Goal: Information Seeking & Learning: Learn about a topic

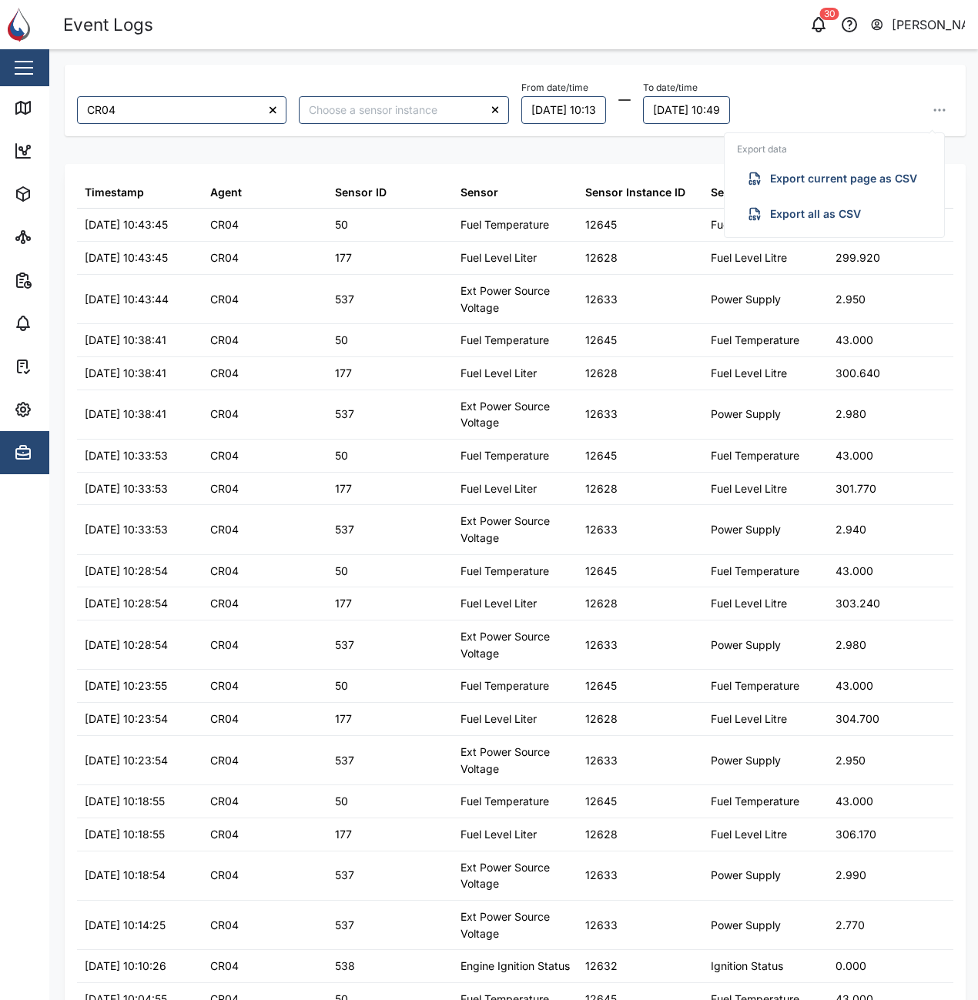
click at [393, 149] on div "CR04 From date/time 19/08/2025 10:13 To date/time 21/08/2025 10:49 Export data …" at bounding box center [515, 516] width 901 height 903
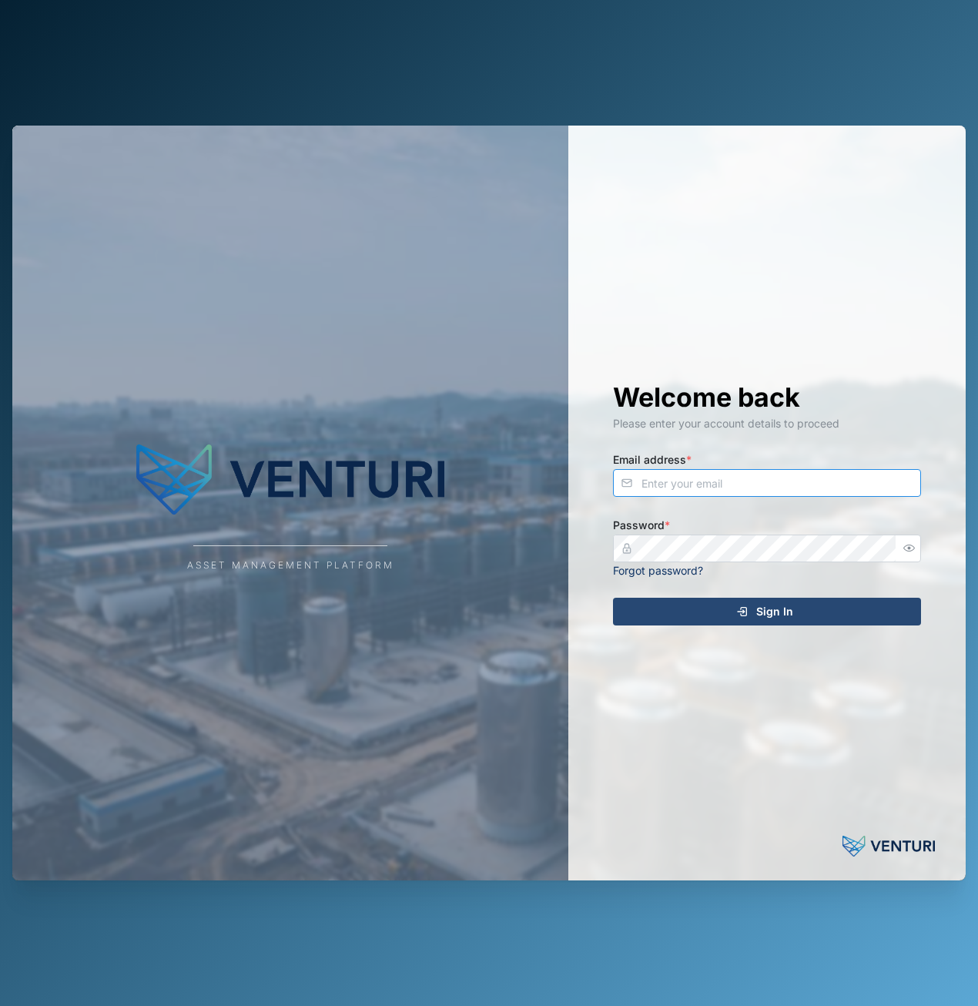
type input "[EMAIL_ADDRESS][DOMAIN_NAME]"
click at [823, 608] on div "Sign In" at bounding box center [764, 611] width 283 height 26
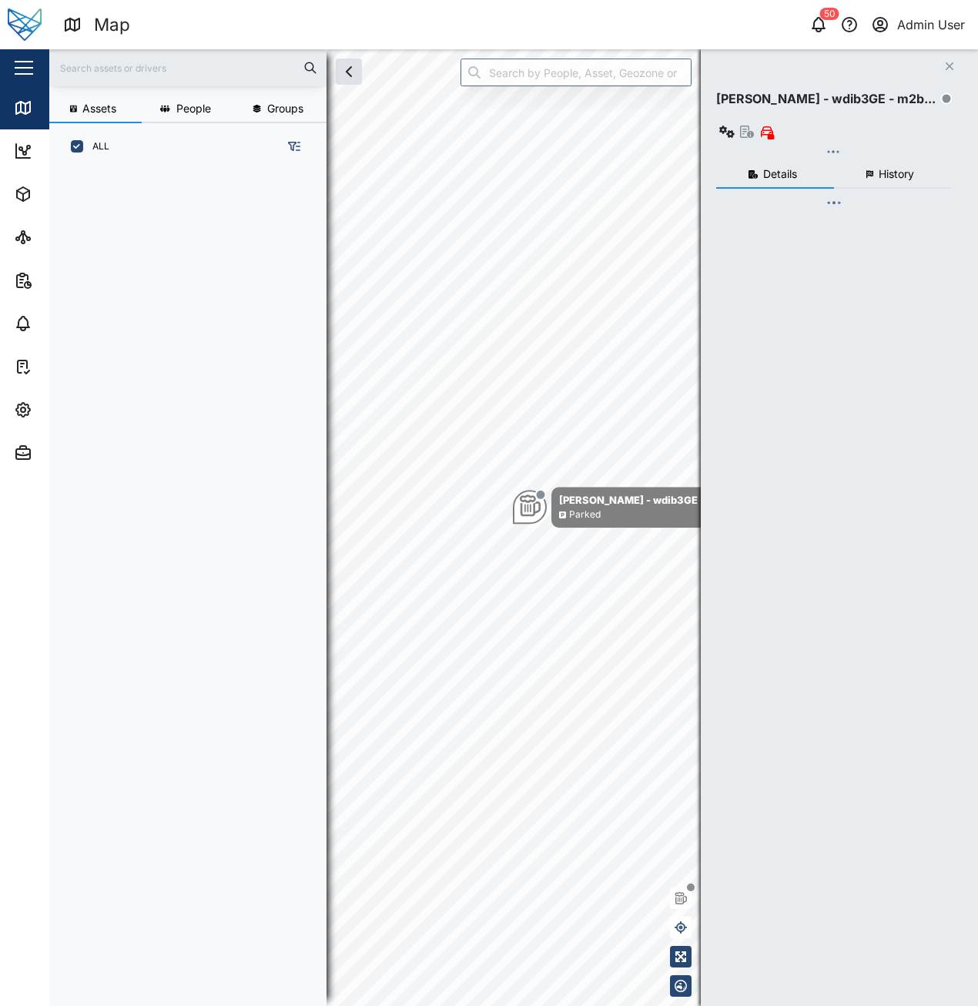
scroll to position [817, 241]
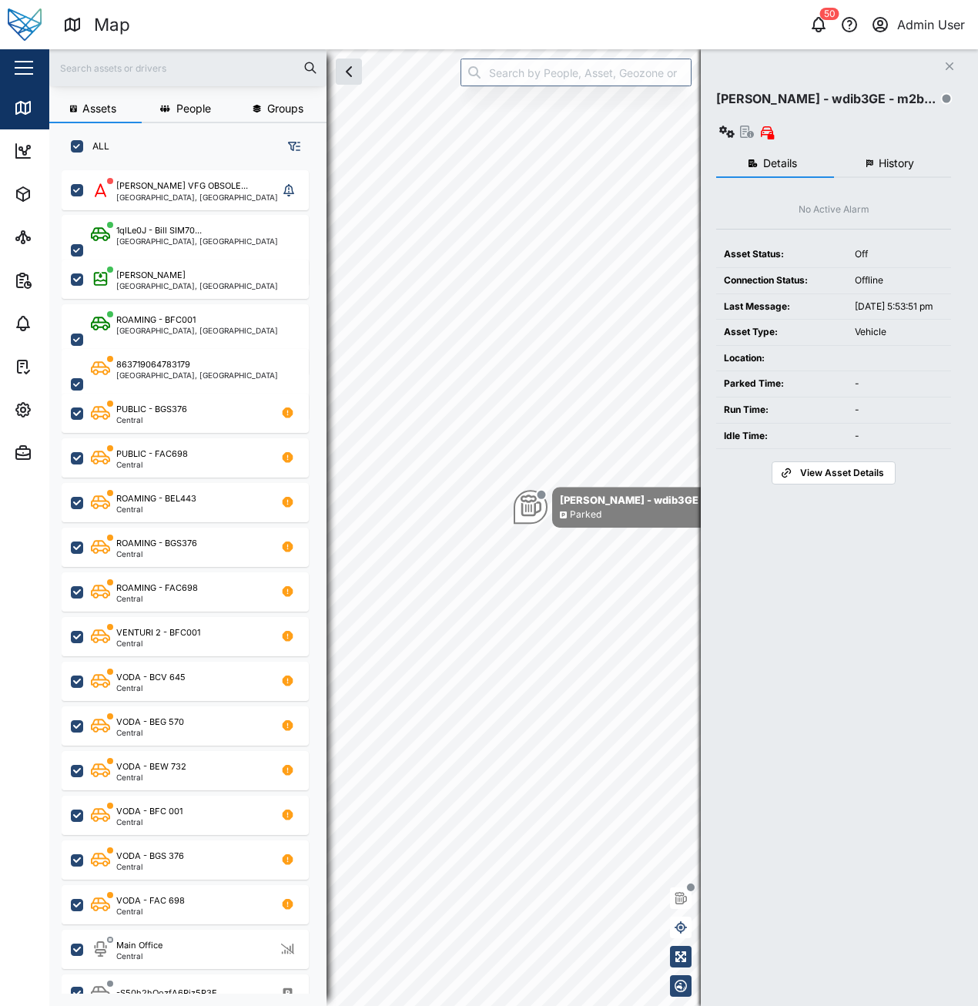
checkbox input "true"
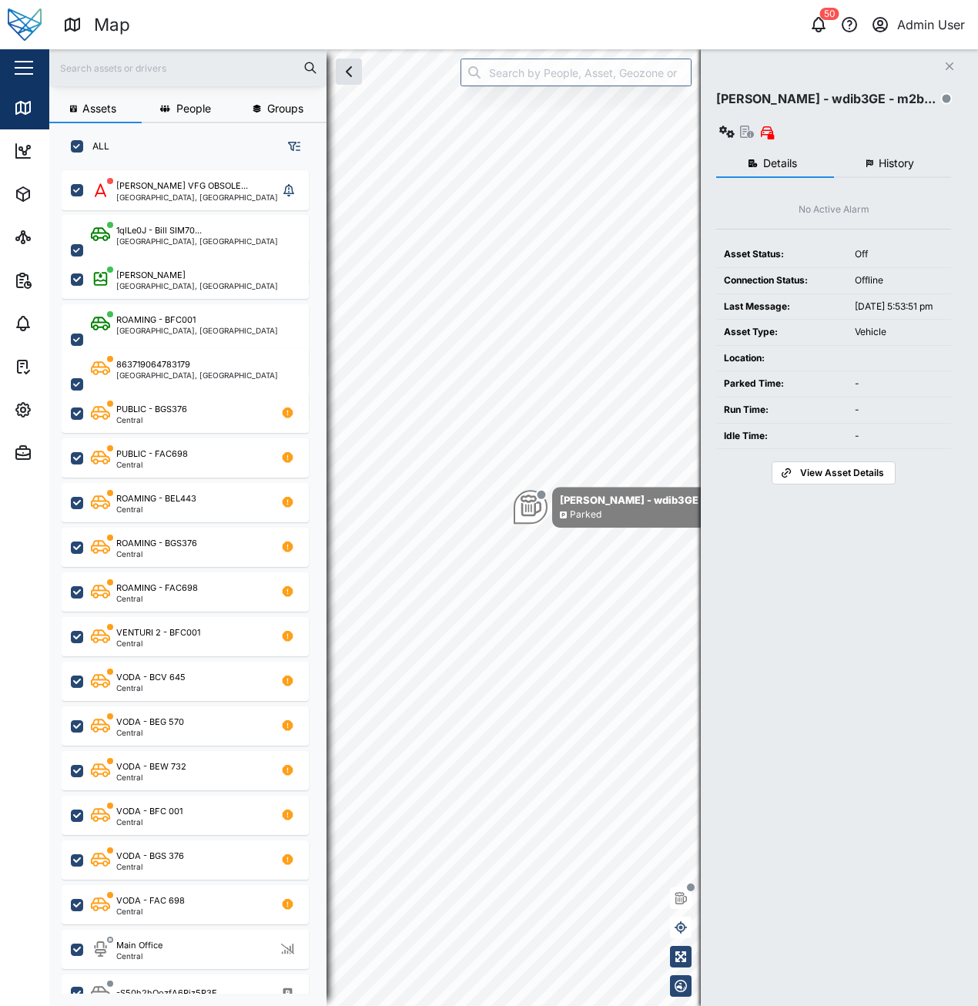
checkbox input "true"
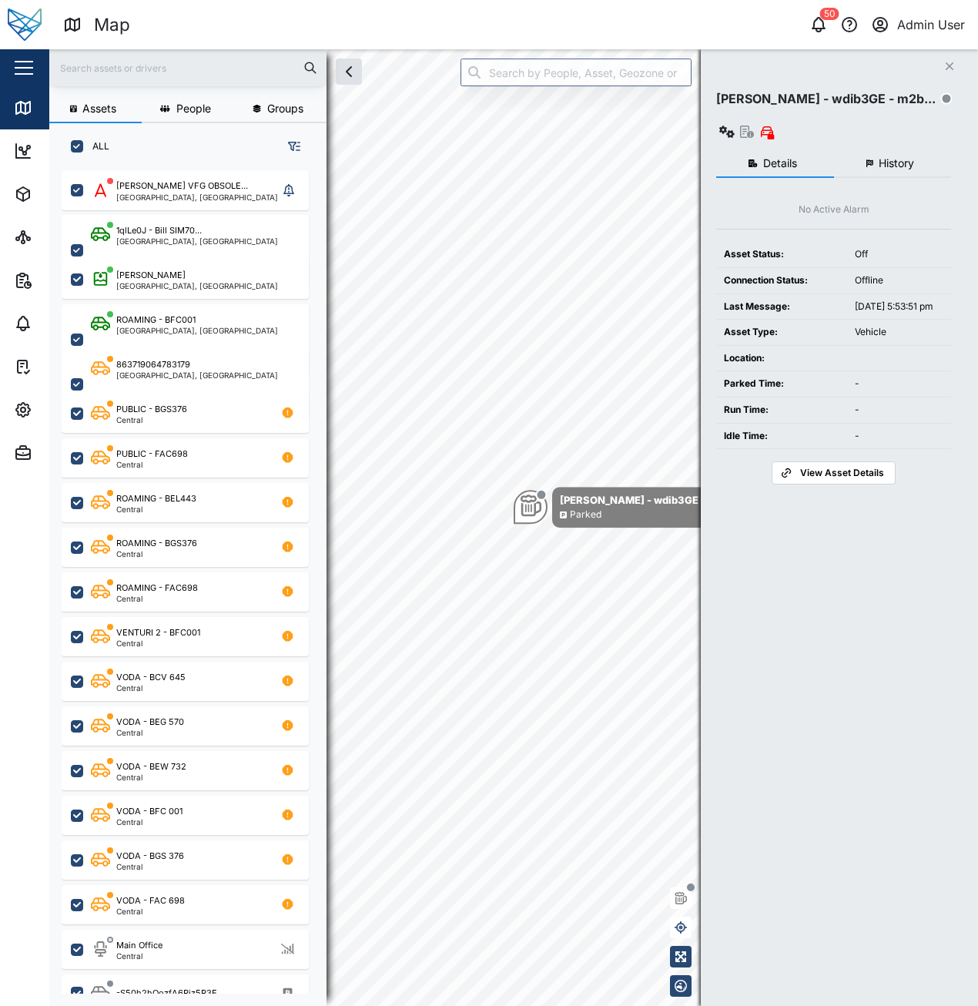
checkbox input "true"
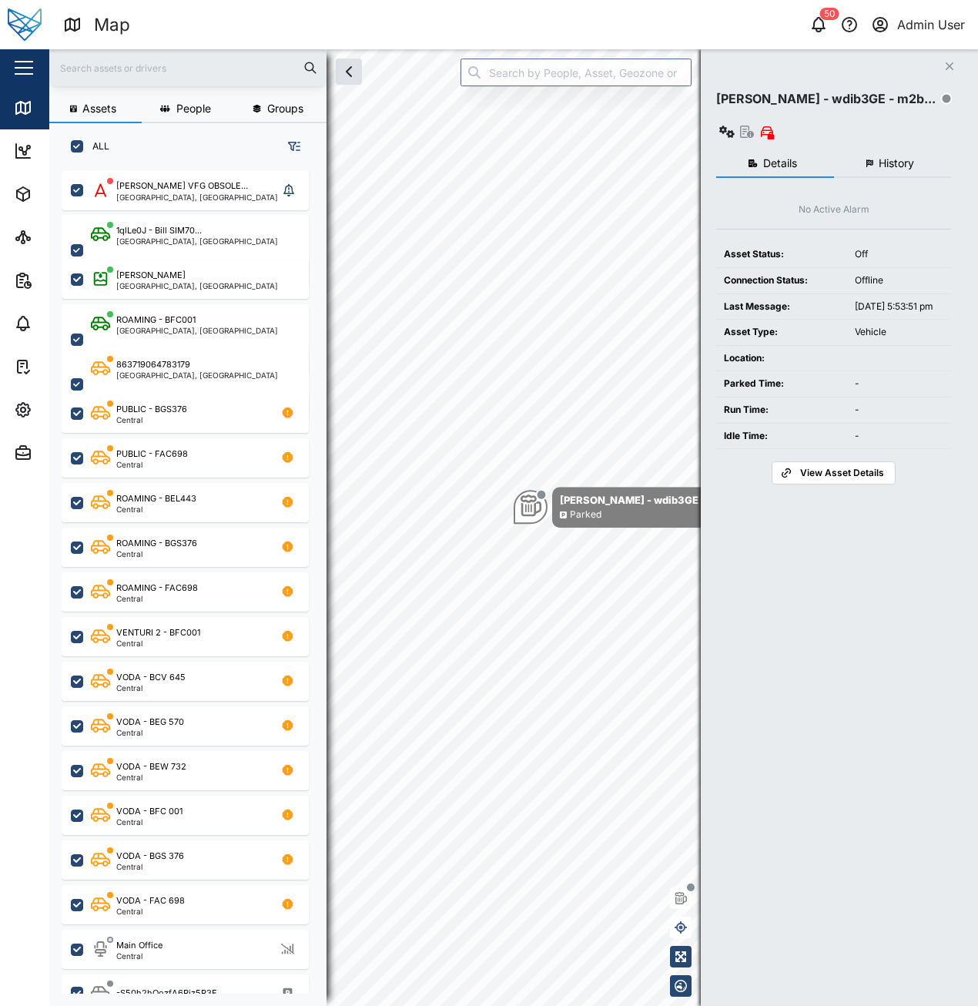
checkbox input "true"
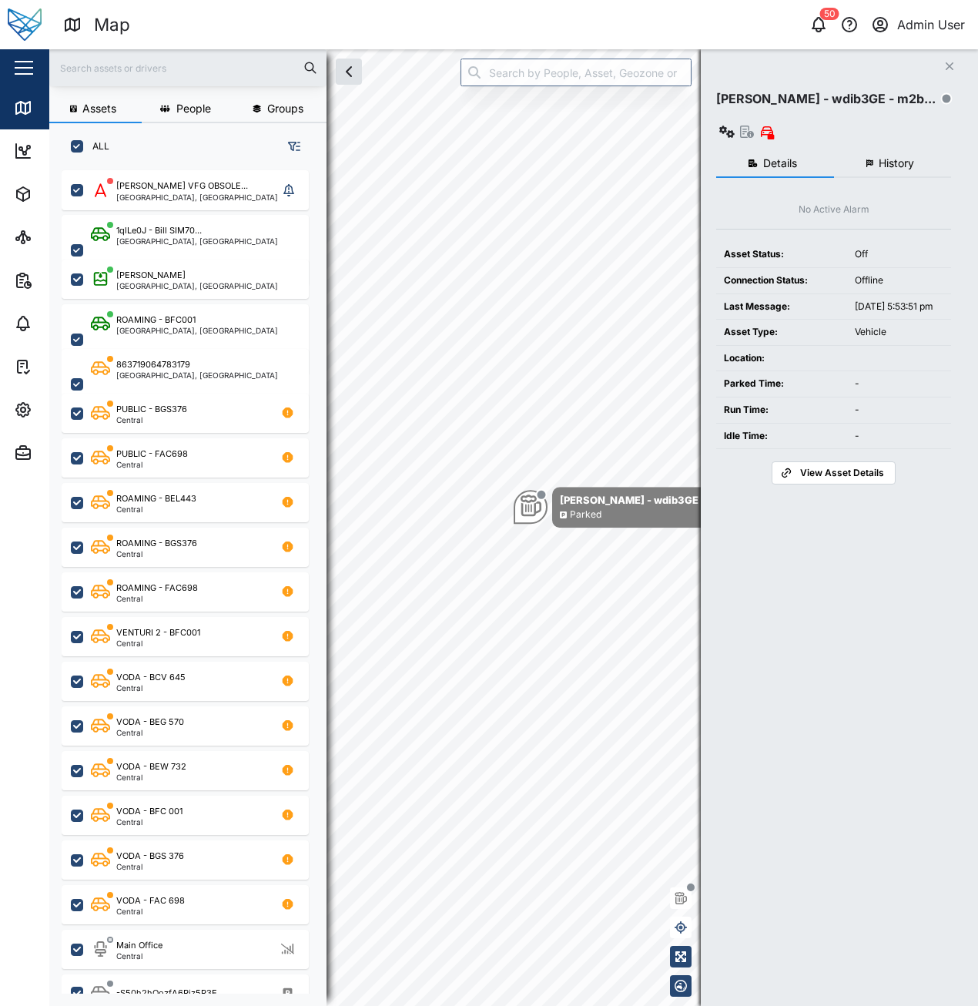
checkbox input "true"
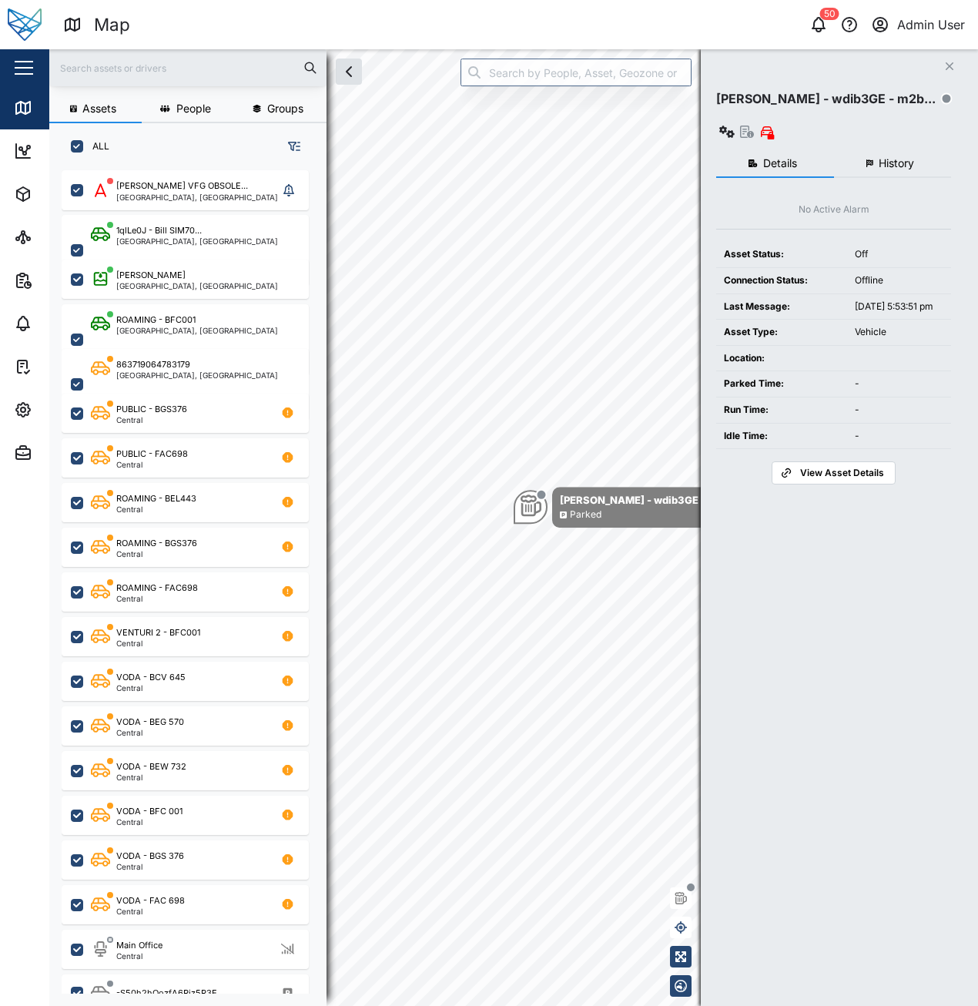
checkbox input "true"
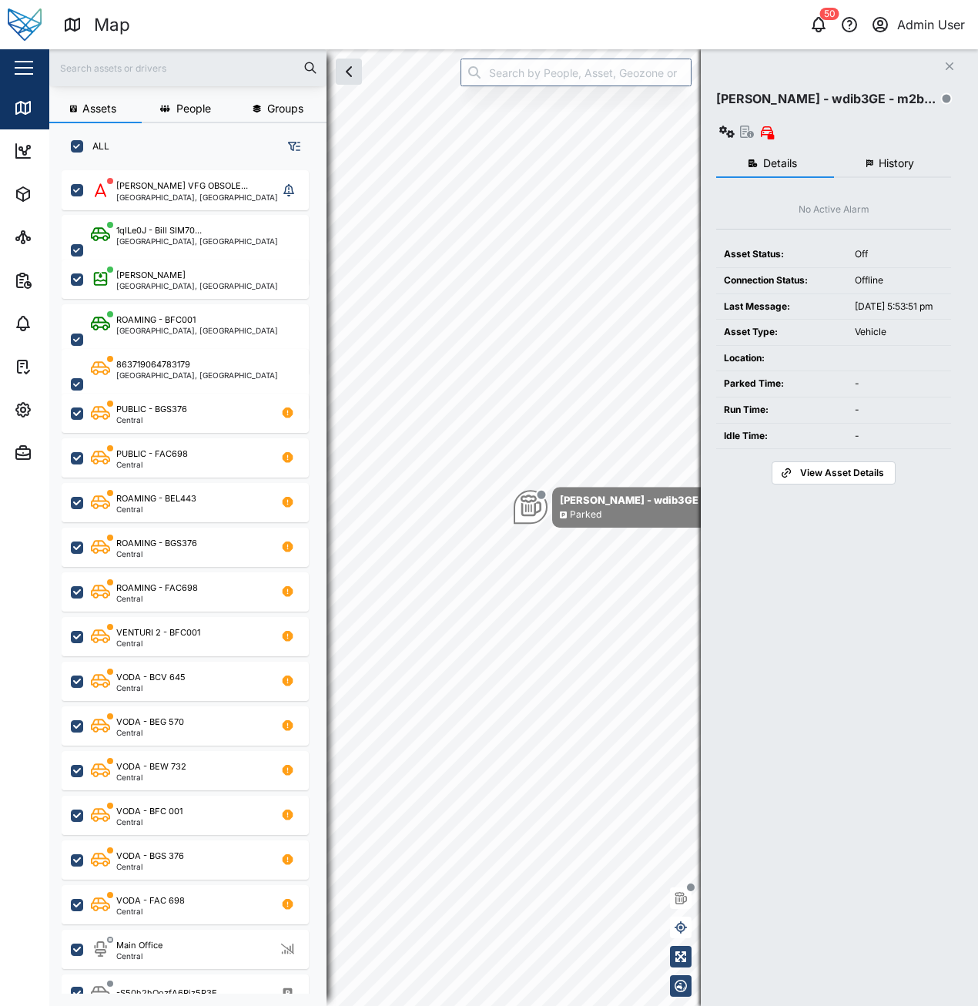
checkbox input "true"
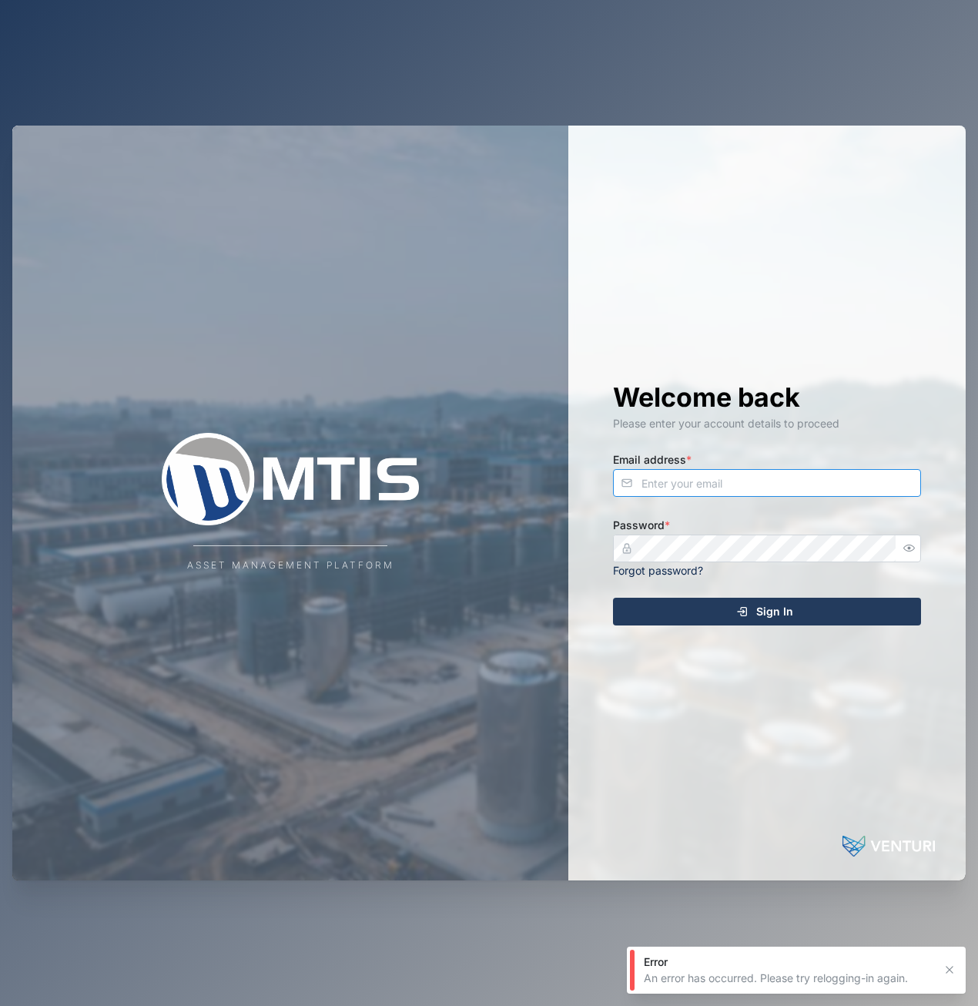
type input "[EMAIL_ADDRESS][DOMAIN_NAME]"
click at [785, 618] on span "Sign In" at bounding box center [774, 611] width 37 height 26
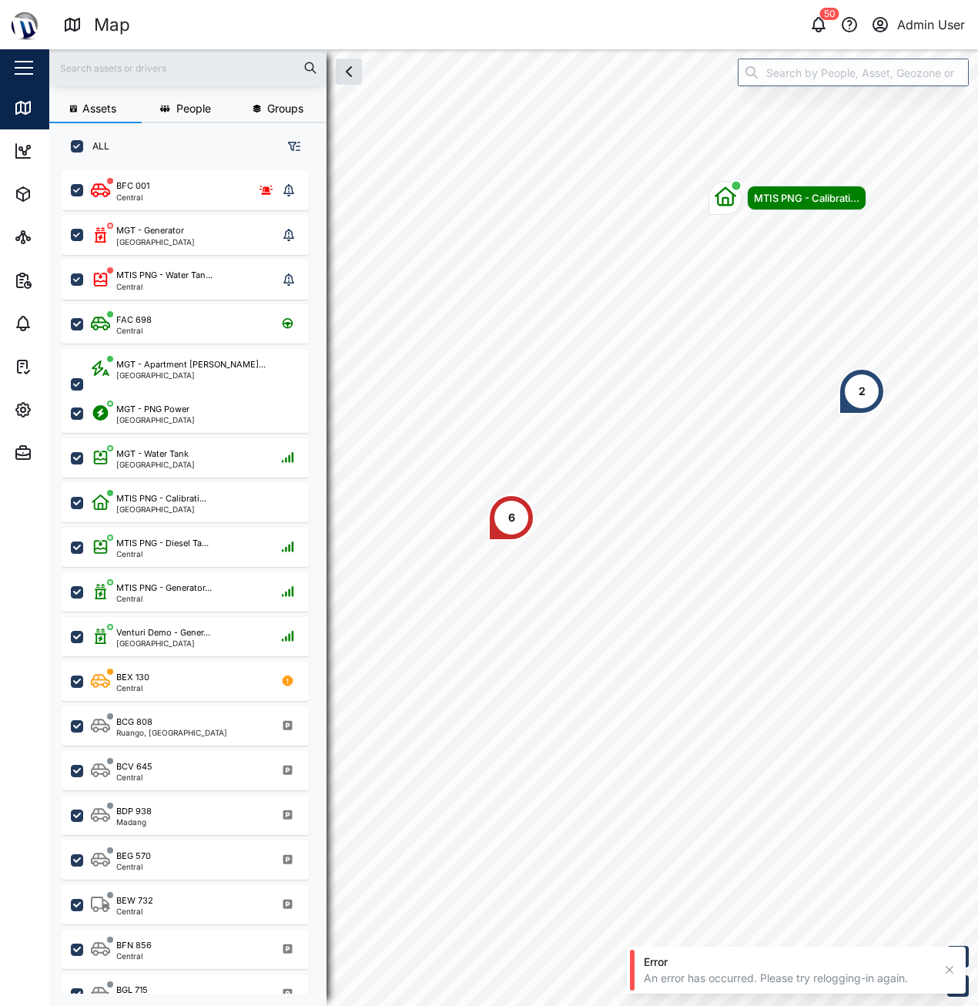
scroll to position [817, 241]
click at [819, 25] on icon "button" at bounding box center [818, 24] width 18 height 18
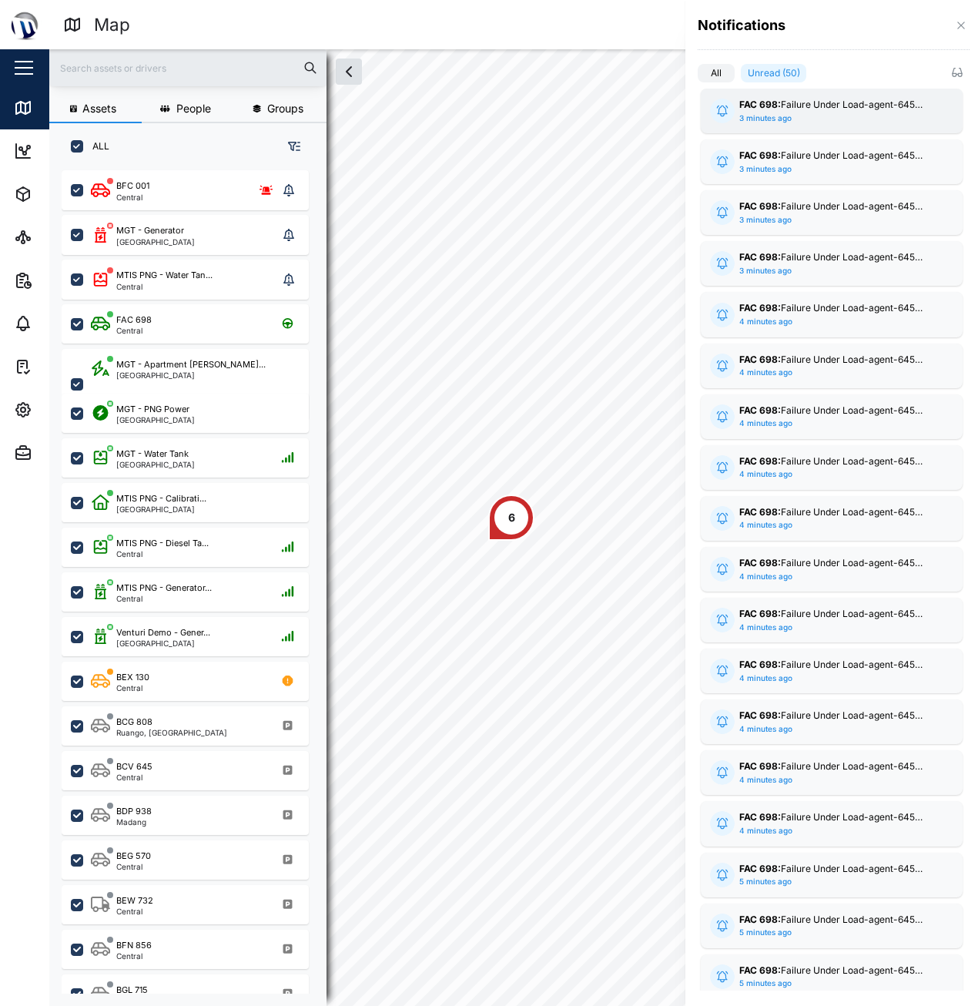
click at [785, 116] on div "3 minutes ago" at bounding box center [765, 118] width 52 height 12
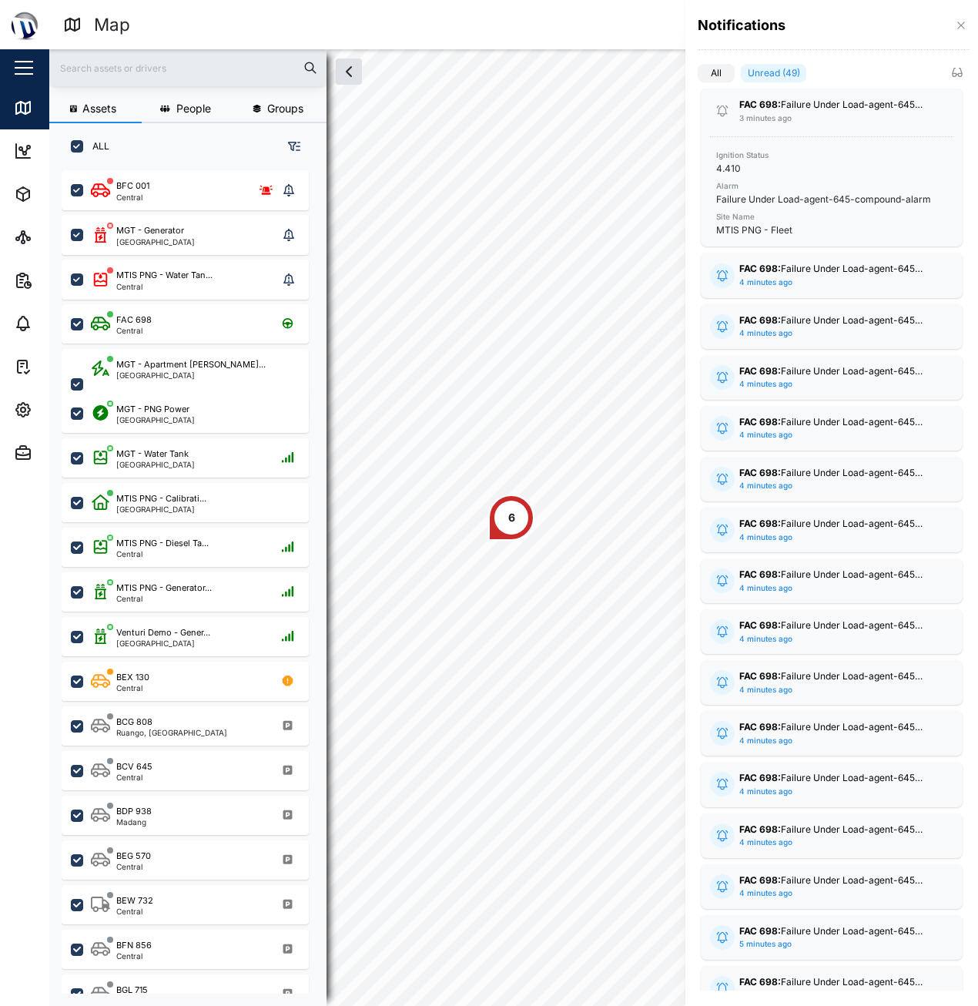
drag, startPoint x: 760, startPoint y: 111, endPoint x: 652, endPoint y: 113, distance: 107.8
click at [652, 113] on div at bounding box center [489, 503] width 978 height 1006
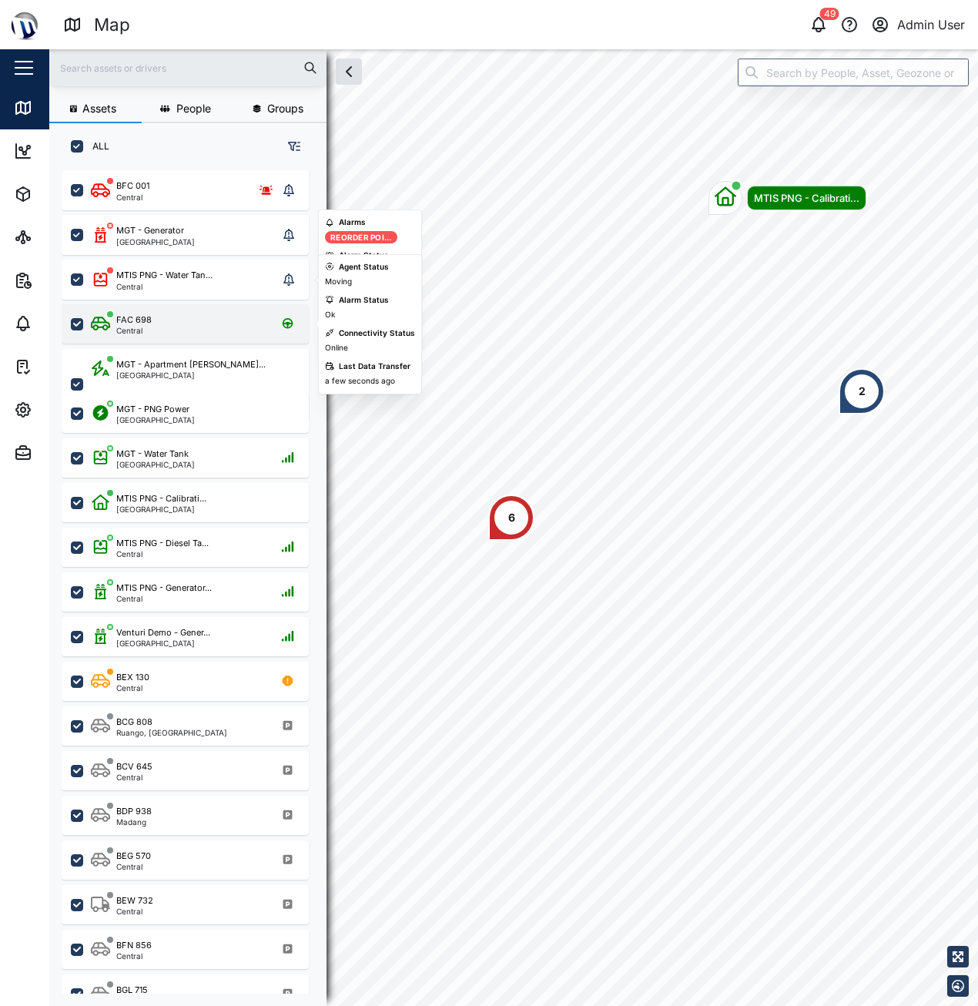
click at [221, 319] on div "FAC 698 Central" at bounding box center [195, 323] width 209 height 21
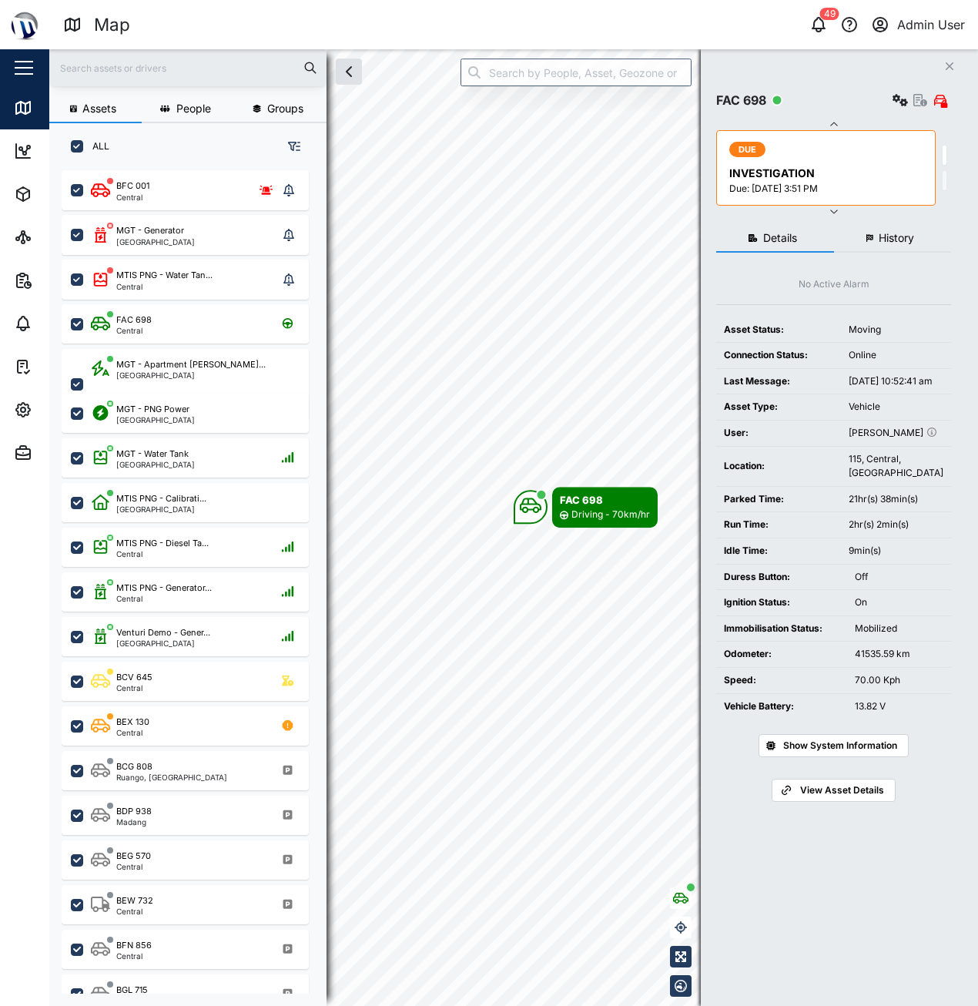
click at [843, 801] on span "View Asset Details" at bounding box center [842, 790] width 84 height 22
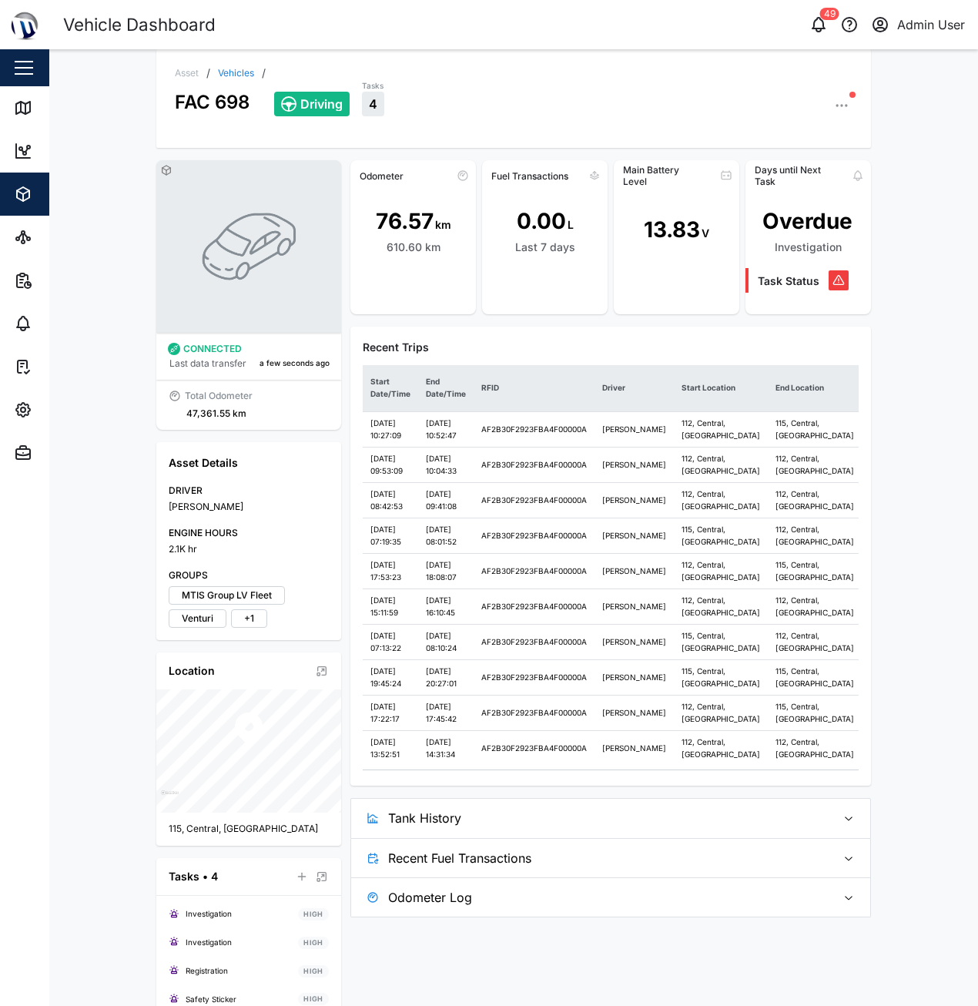
click at [843, 102] on icon "button" at bounding box center [841, 105] width 15 height 15
click at [907, 170] on div "Asset / Vehicles / FAC 698 Driving Tasks 4 Asset Settings Configuration C Event…" at bounding box center [513, 527] width 929 height 956
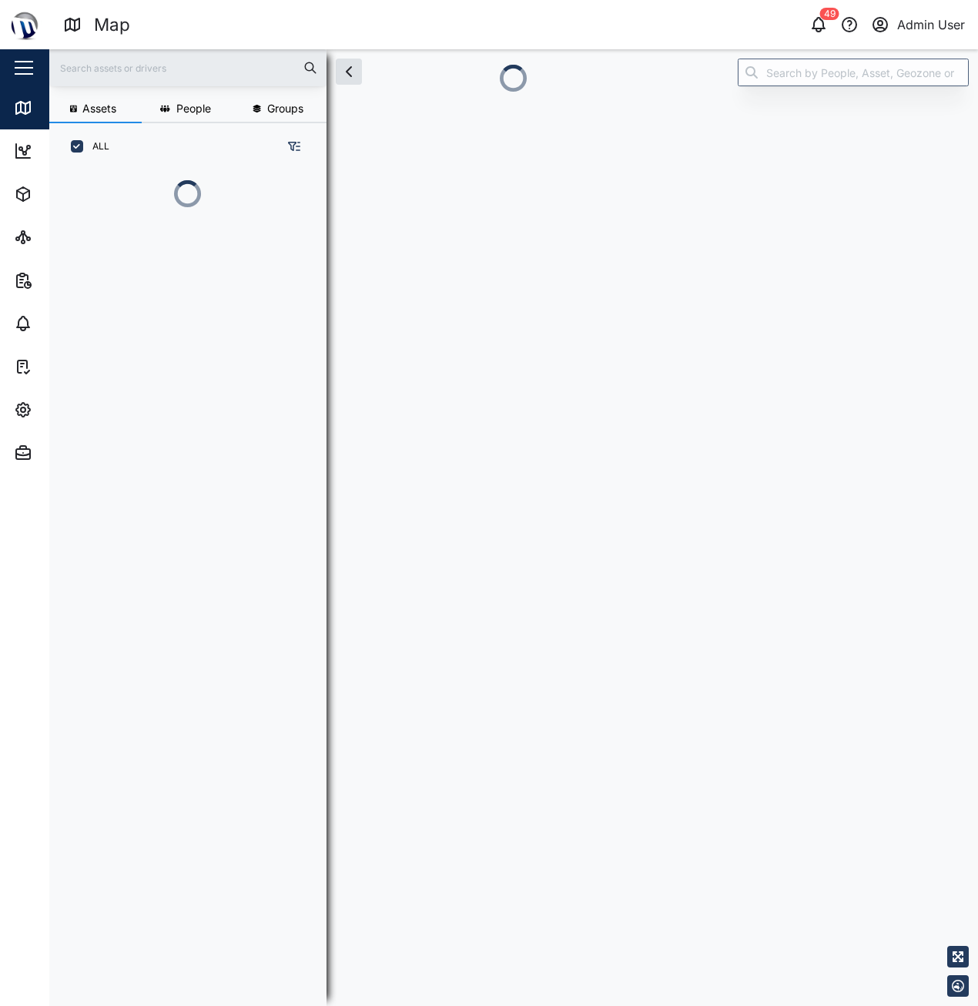
scroll to position [12, 12]
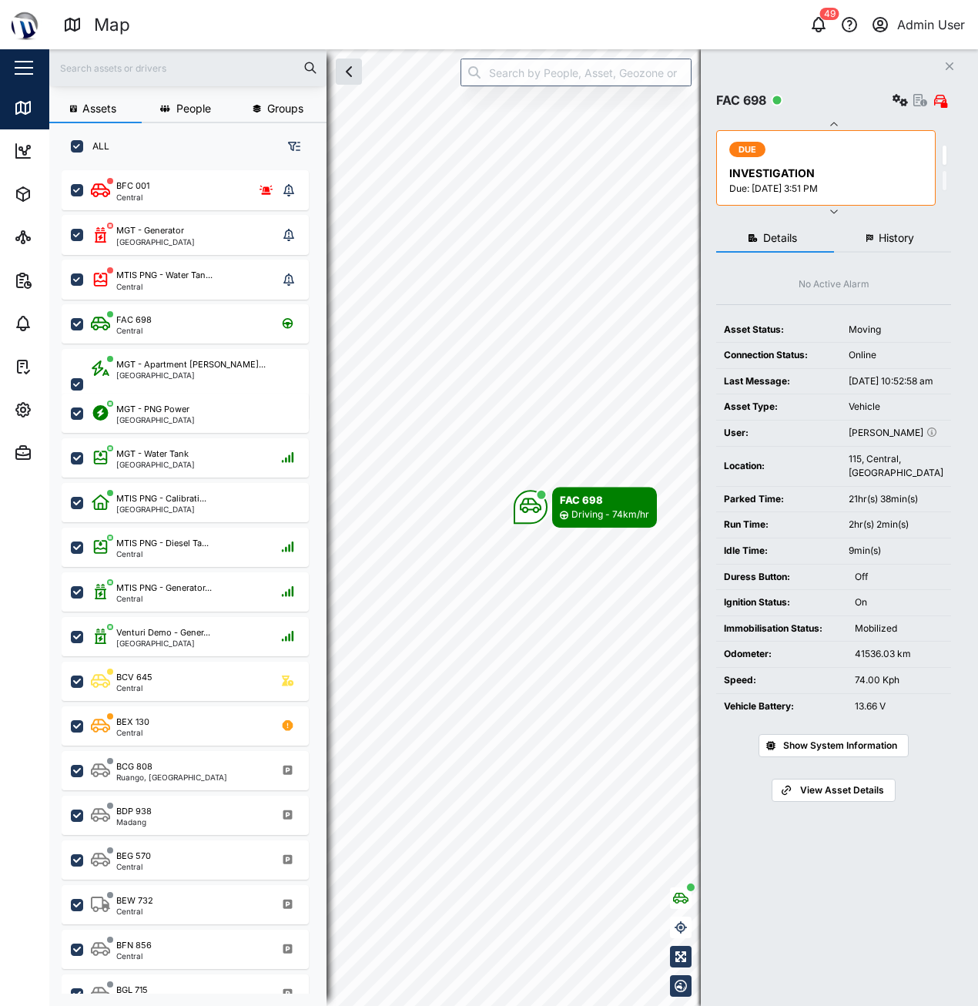
click at [856, 801] on span "View Asset Details" at bounding box center [842, 790] width 84 height 22
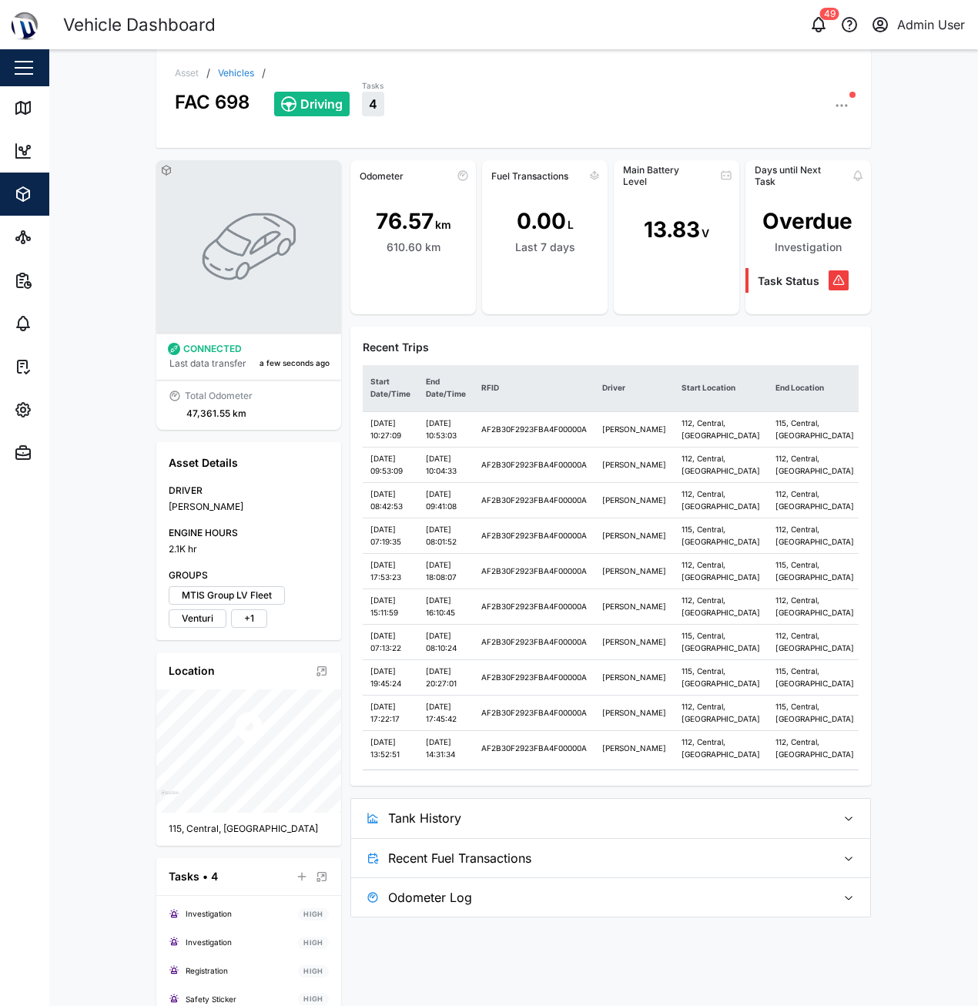
click at [839, 112] on icon "button" at bounding box center [841, 105] width 15 height 15
click at [948, 374] on div "Asset / Vehicles / FAC 698 Driving Tasks 4 Asset Settings Configuration C Event…" at bounding box center [513, 527] width 929 height 956
click at [836, 105] on icon "button" at bounding box center [837, 106] width 2 height 2
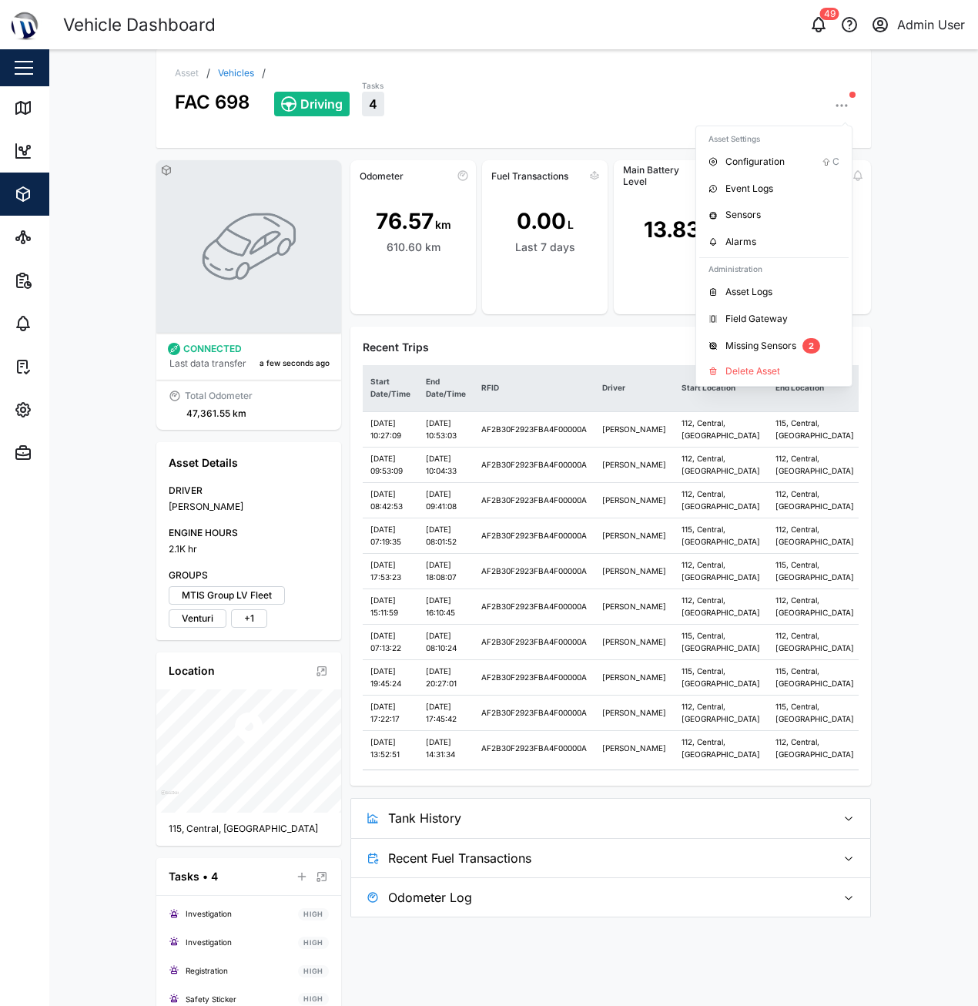
click at [883, 270] on div "Asset / Vehicles / FAC 698 Driving Tasks 4 Asset Settings Configuration C Event…" at bounding box center [513, 527] width 929 height 956
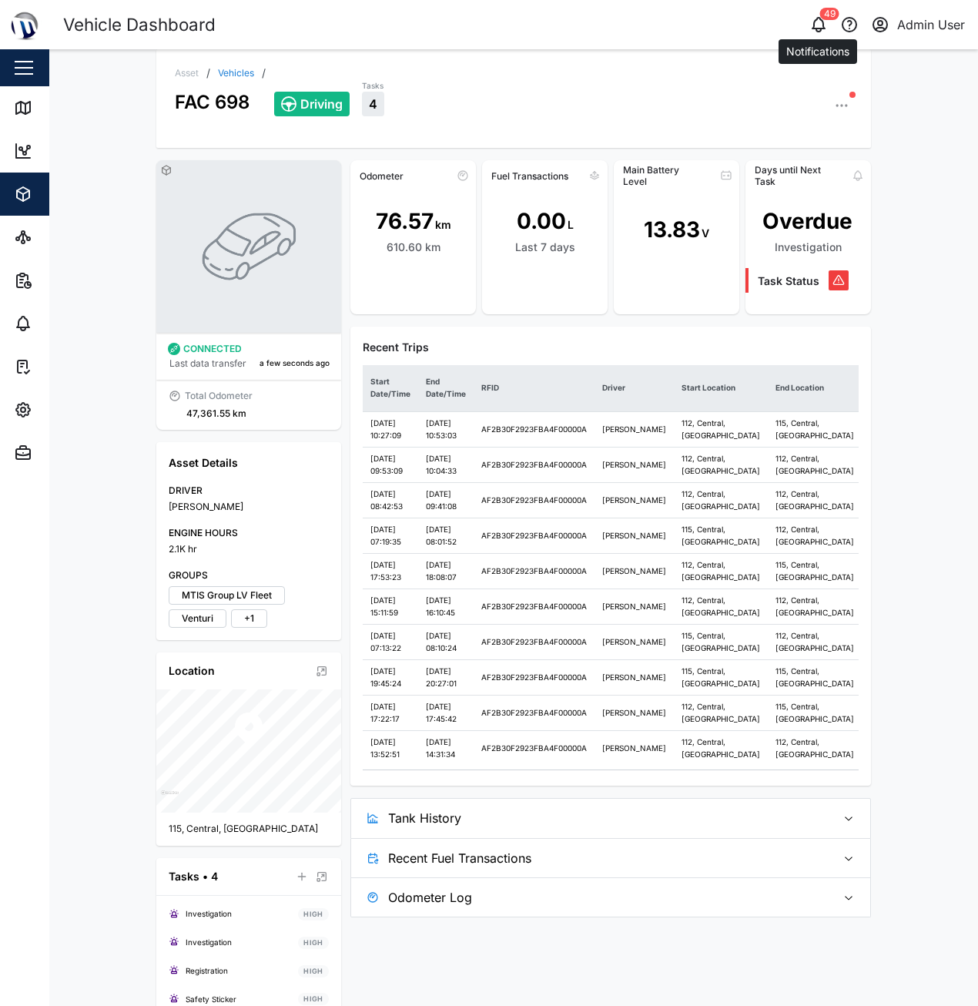
click at [817, 21] on icon "button" at bounding box center [818, 24] width 18 height 18
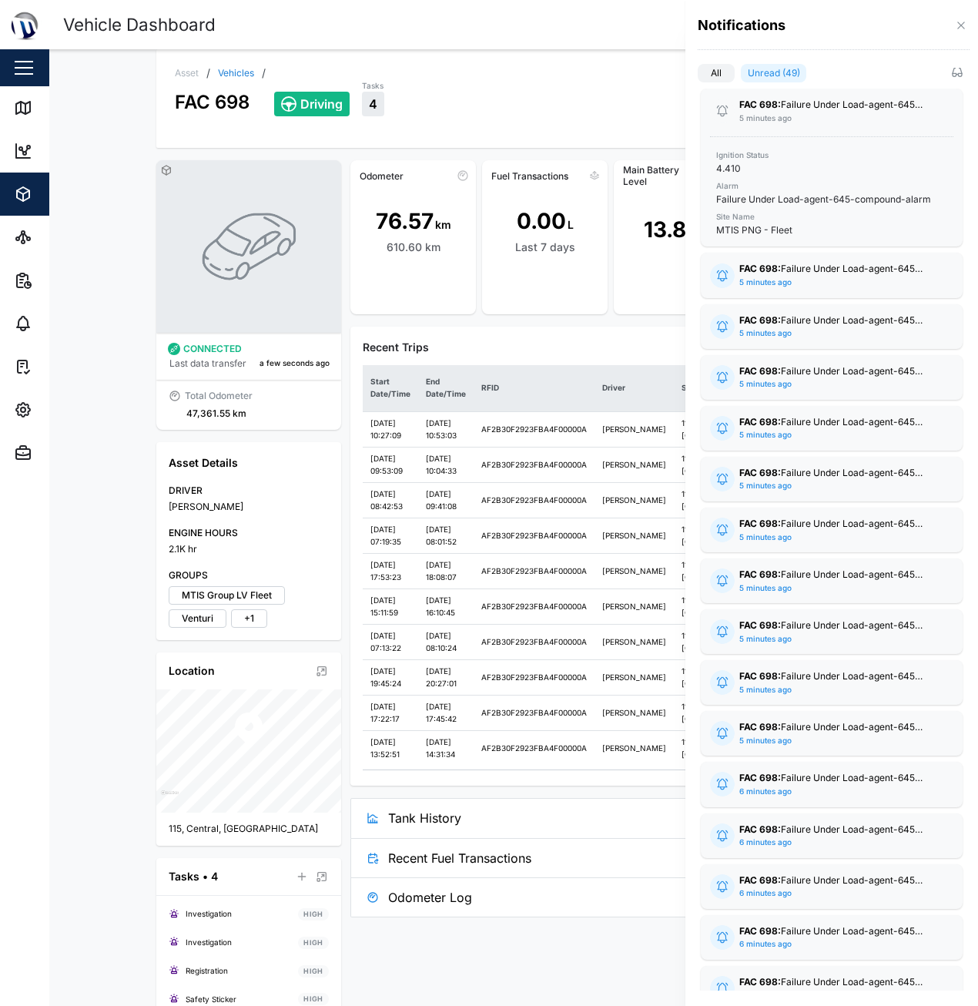
click at [685, 117] on div "All Unread (49) FAC 698: Failure Under Load-agent-645-compound-alarm 5 minutes …" at bounding box center [831, 532] width 293 height 940
click at [846, 279] on div "FAC 698: Failure Under Load-agent-645-compound-alarm 5 minutes ago" at bounding box center [831, 275] width 185 height 26
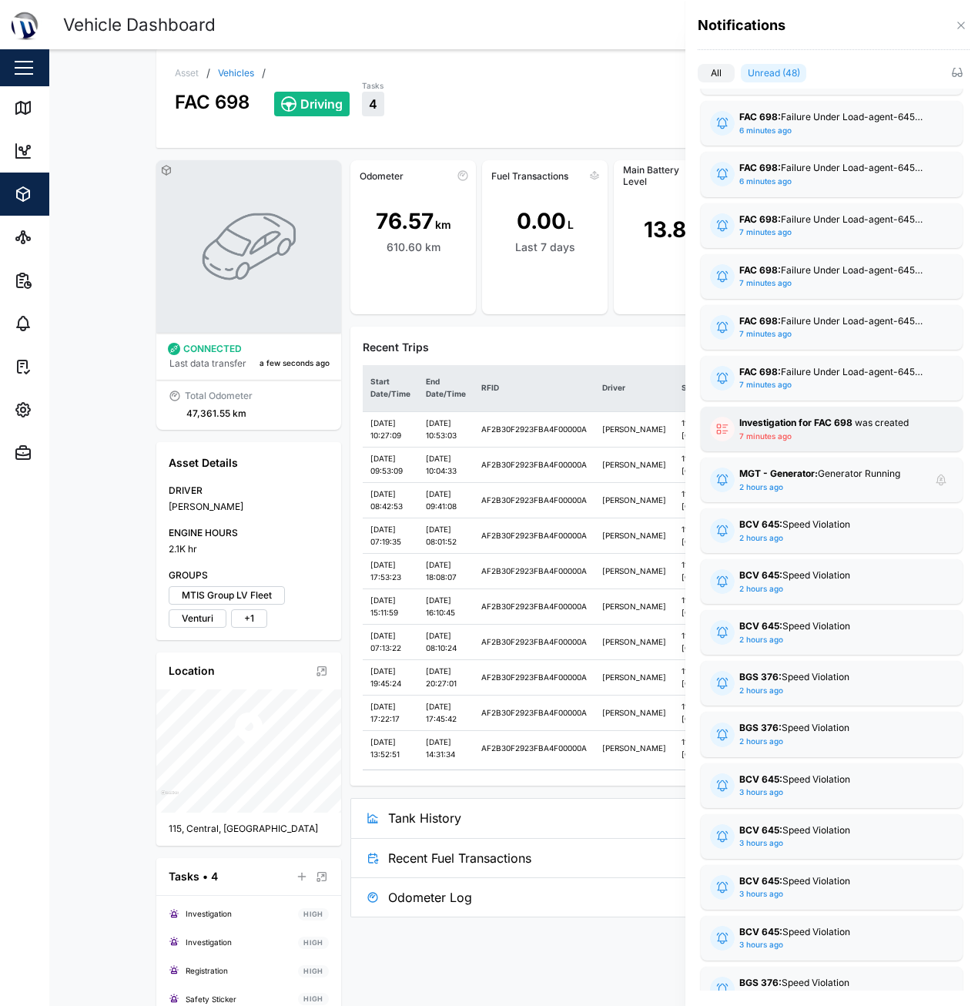
scroll to position [1001, 0]
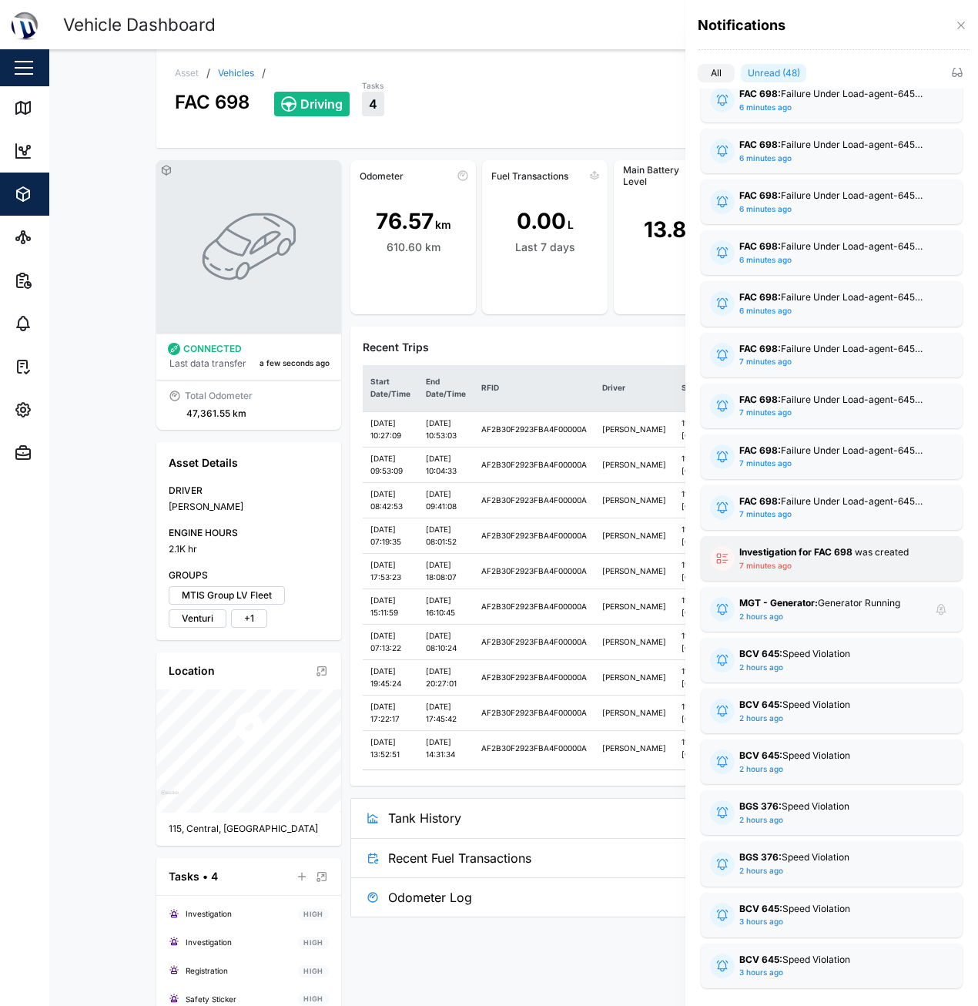
click at [829, 550] on strong "Investigation for FAC 698" at bounding box center [795, 552] width 113 height 12
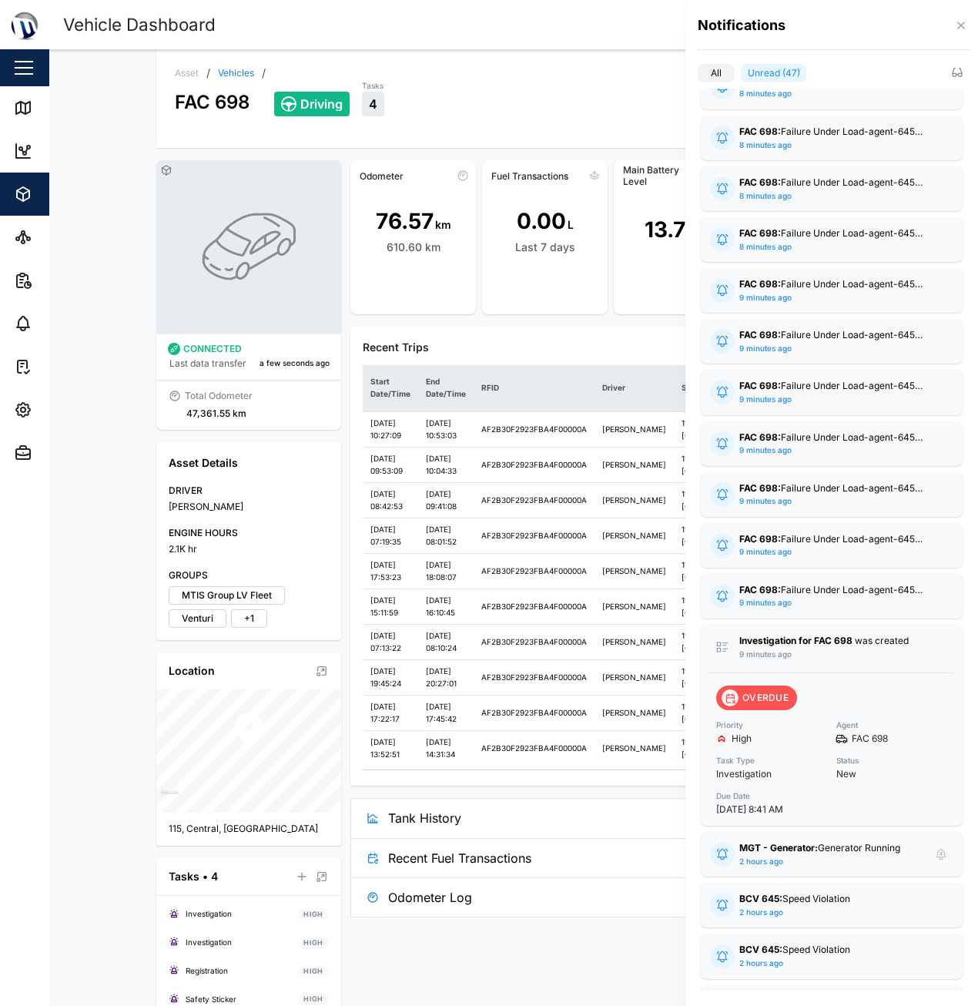
scroll to position [924, 0]
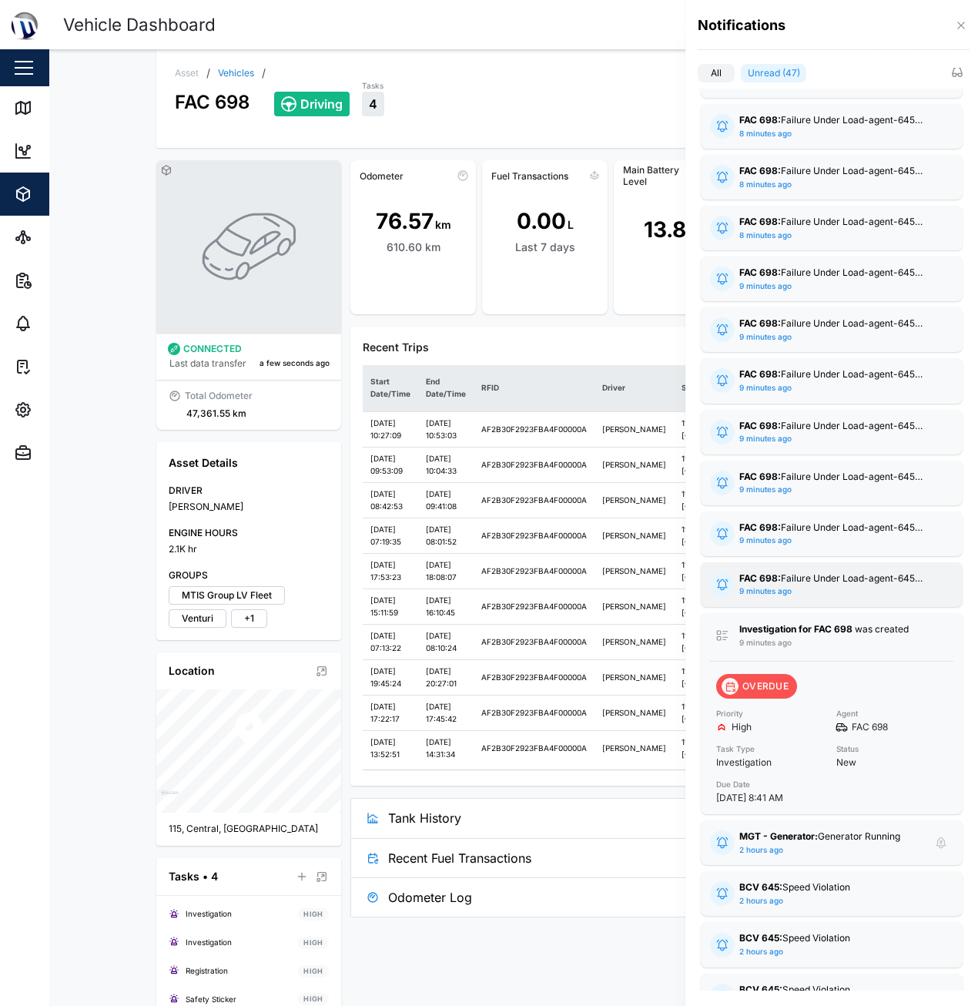
click at [811, 584] on div "FAC 698: Failure Under Load-agent-645-compound-alarm" at bounding box center [831, 578] width 185 height 15
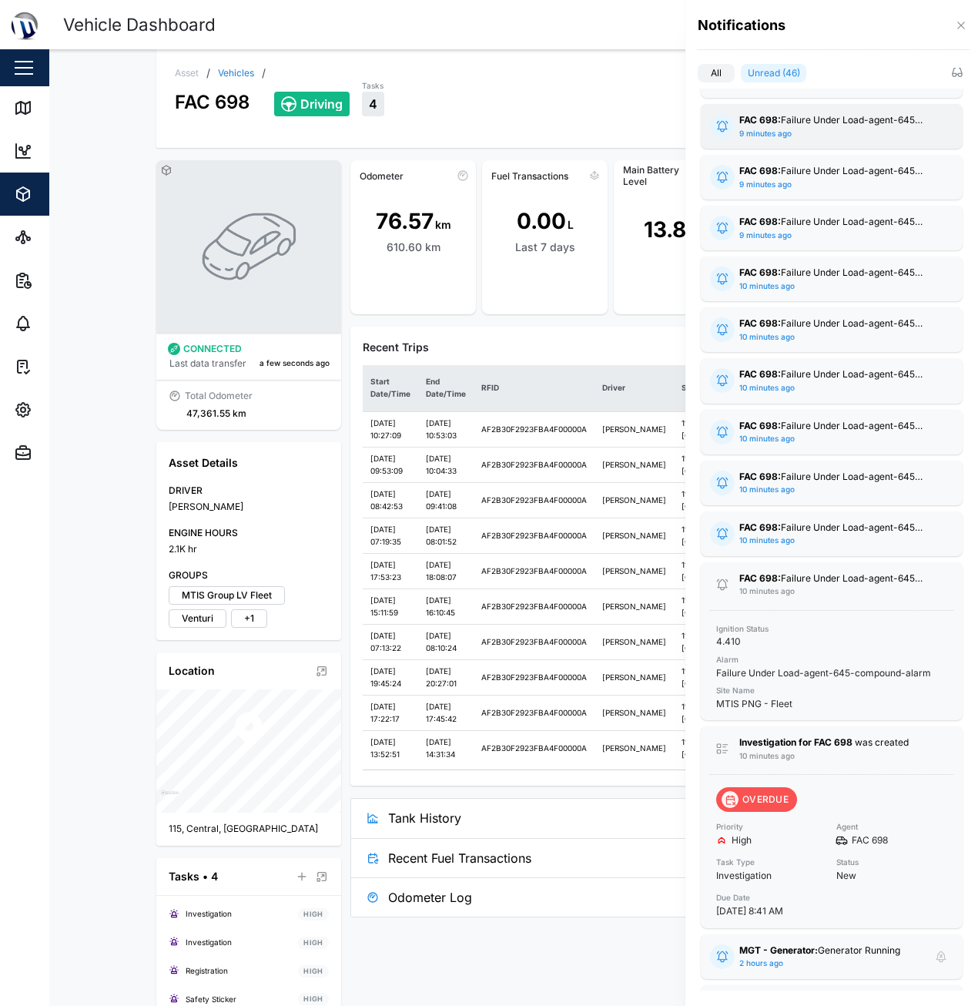
click at [724, 132] on div at bounding box center [722, 126] width 25 height 25
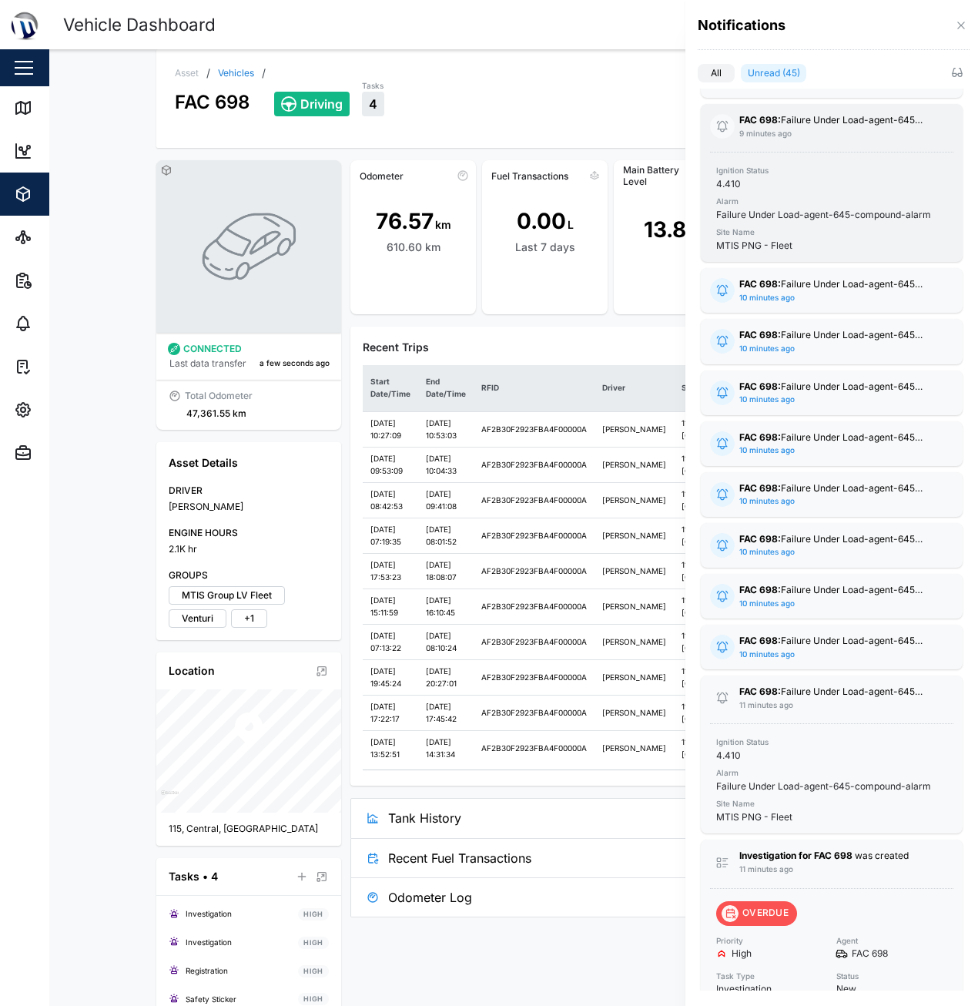
click at [712, 118] on div at bounding box center [722, 126] width 25 height 25
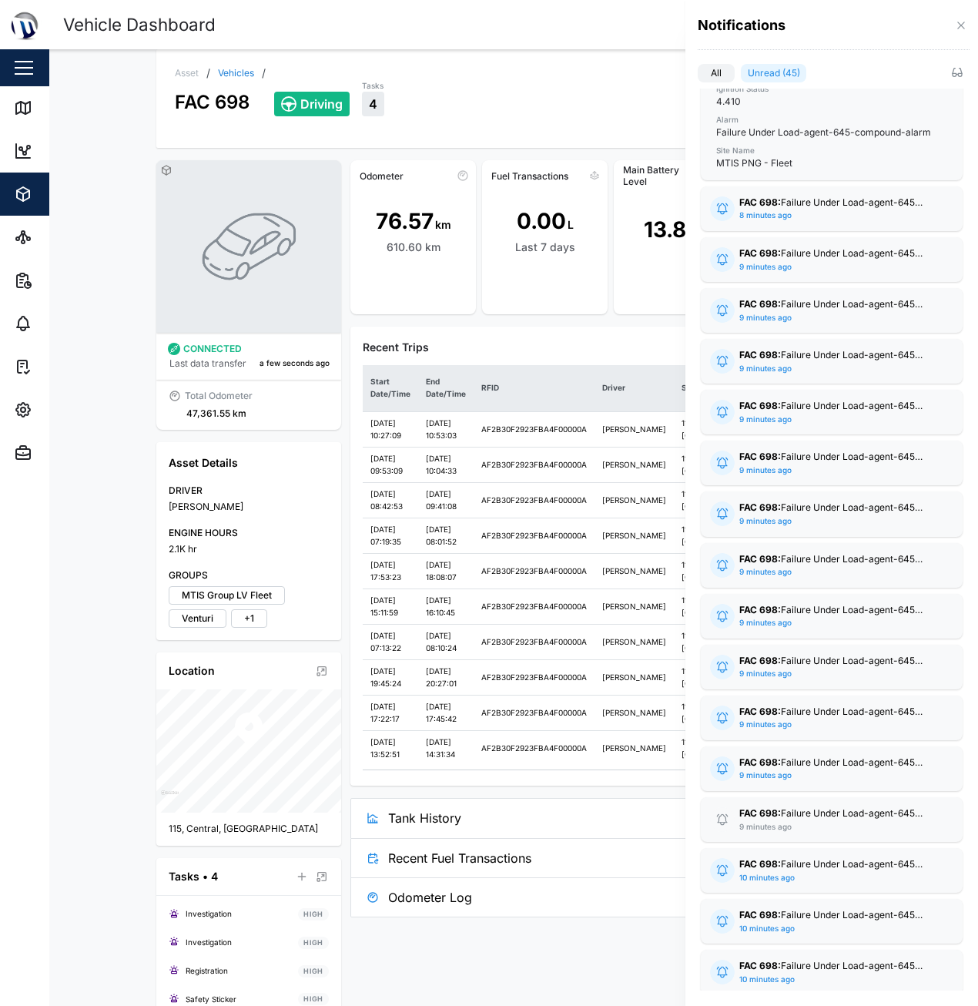
scroll to position [0, 0]
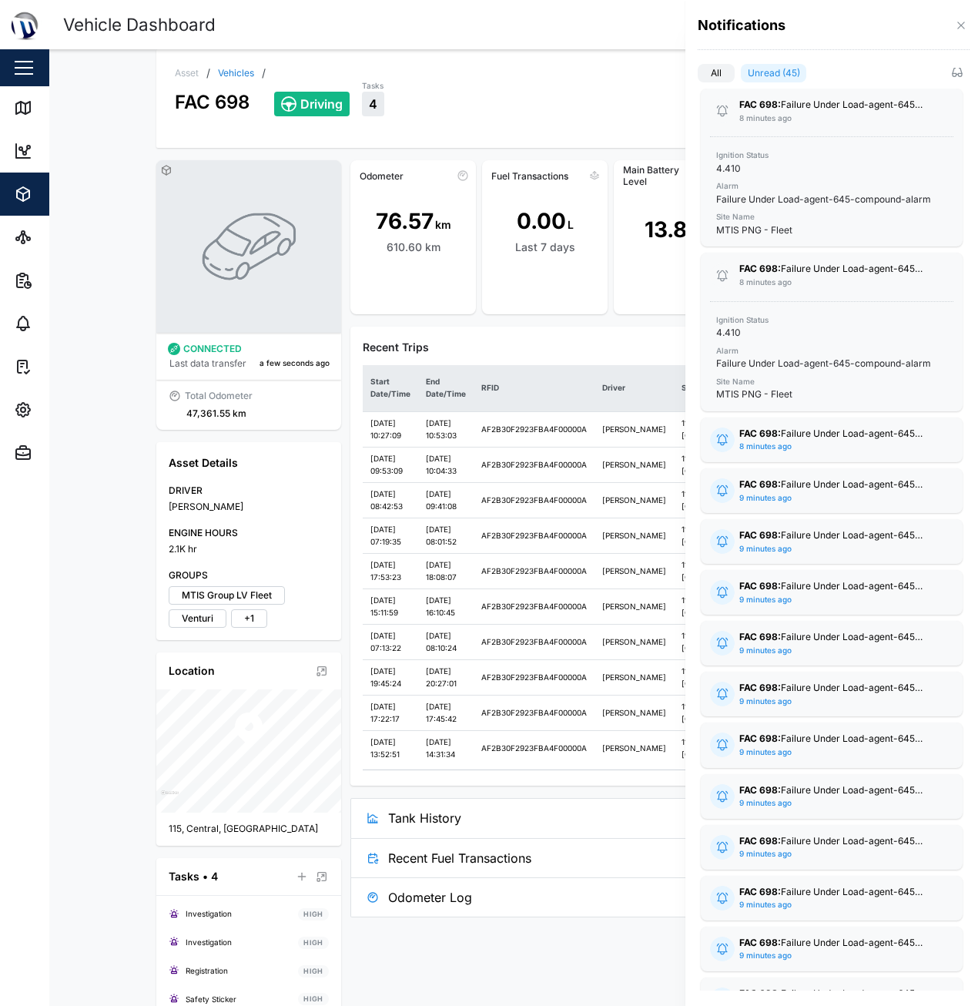
click at [618, 126] on div at bounding box center [489, 503] width 978 height 1006
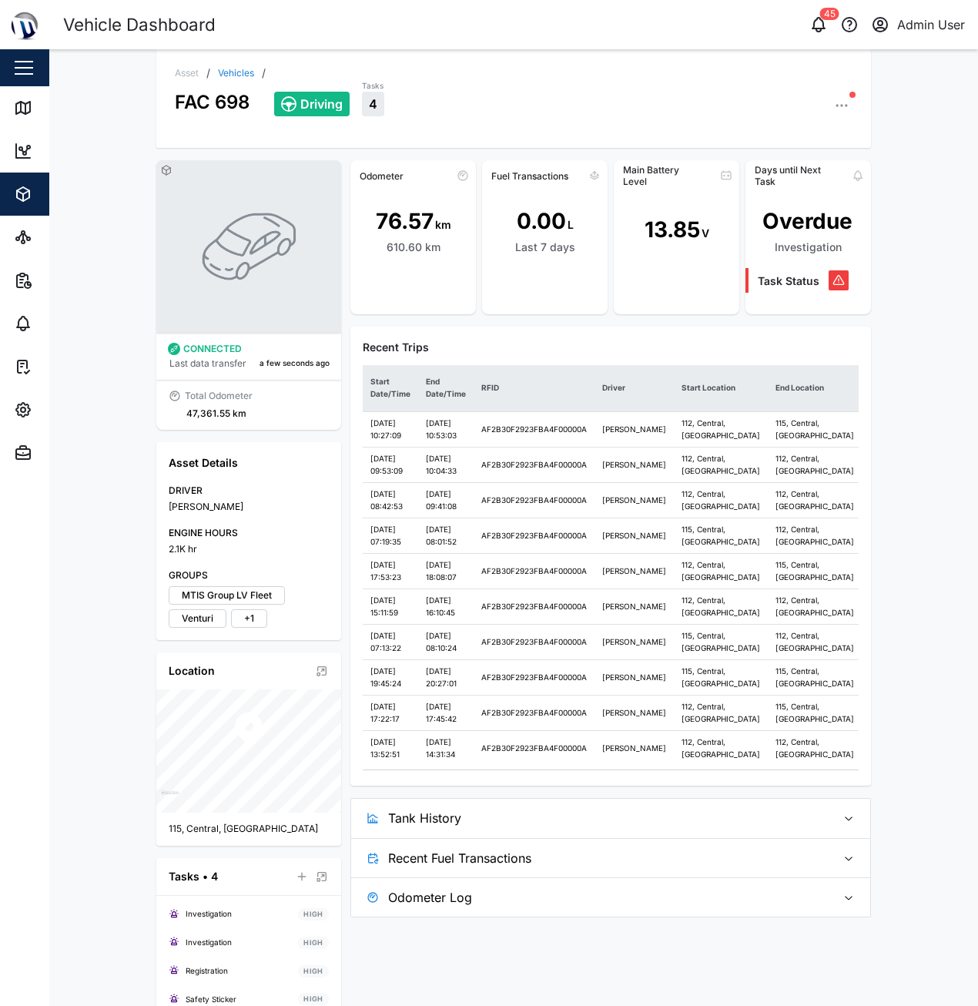
click at [831, 99] on button "button" at bounding box center [842, 106] width 22 height 22
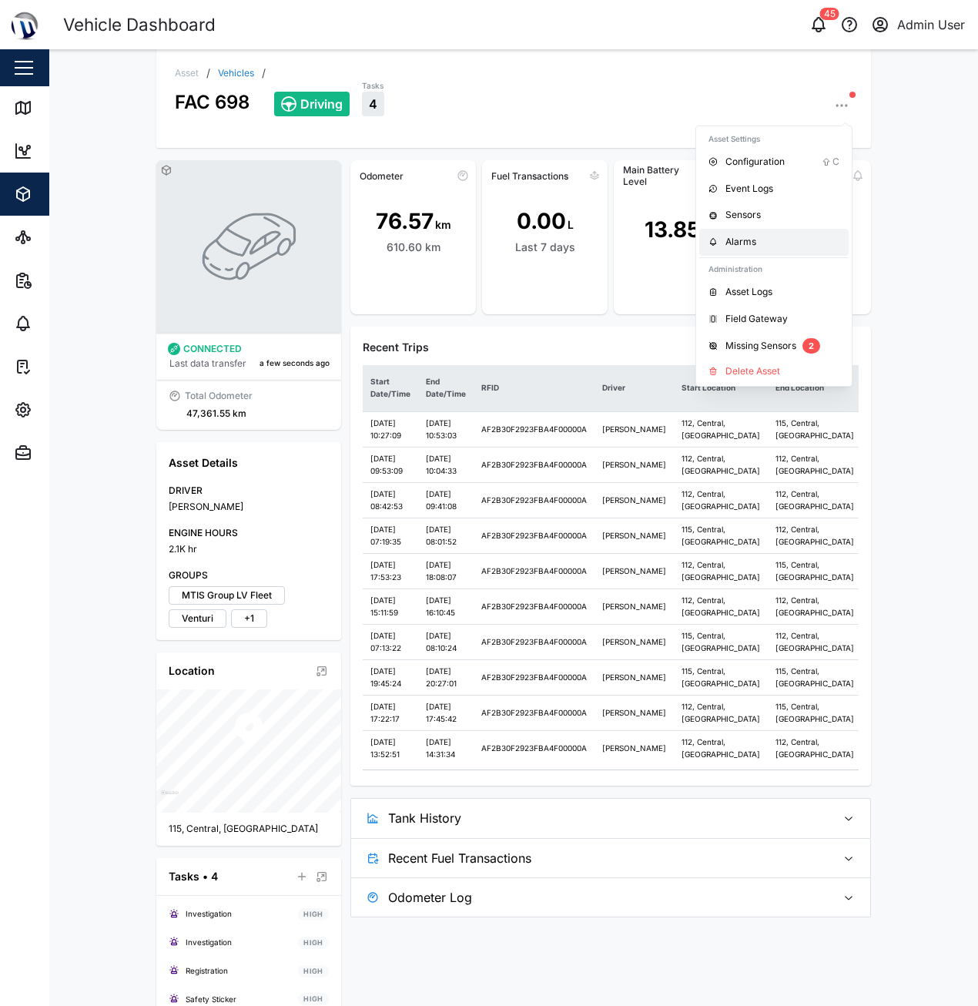
click at [789, 249] on link "Alarms" at bounding box center [773, 242] width 149 height 27
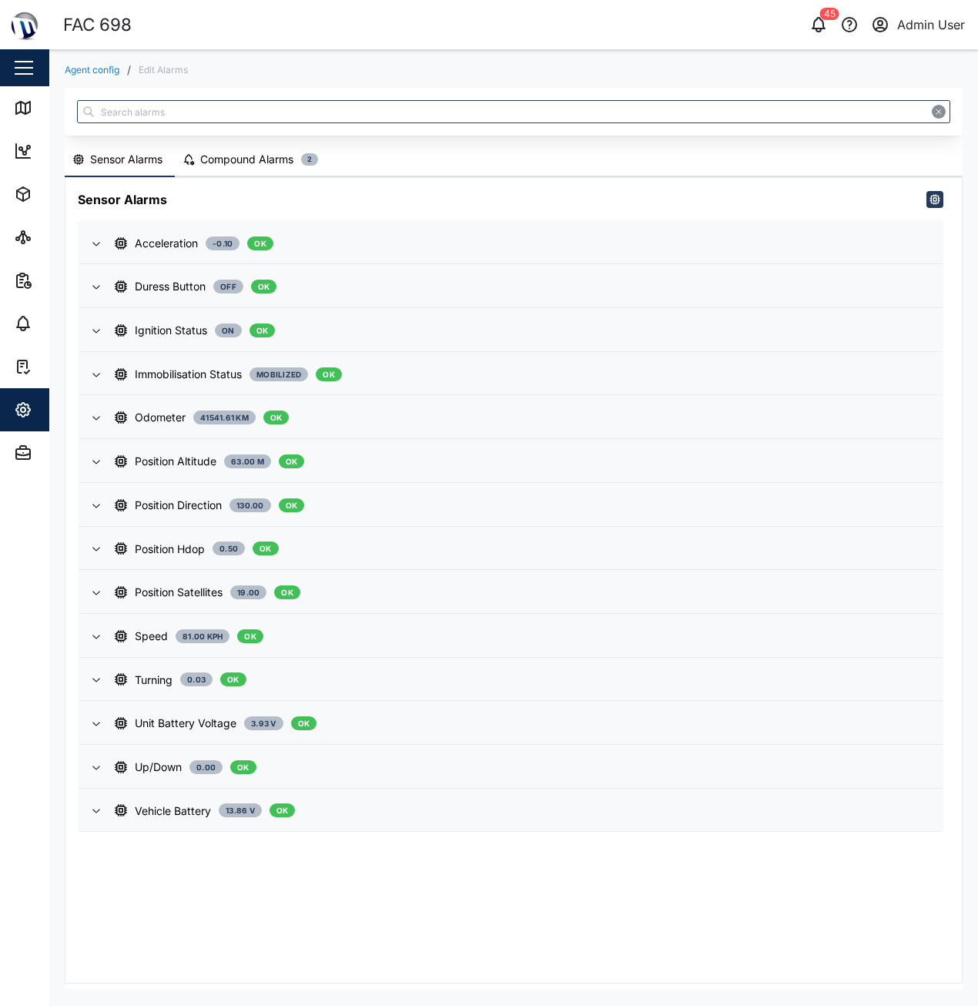
click at [240, 152] on div "Compound Alarms" at bounding box center [246, 159] width 93 height 17
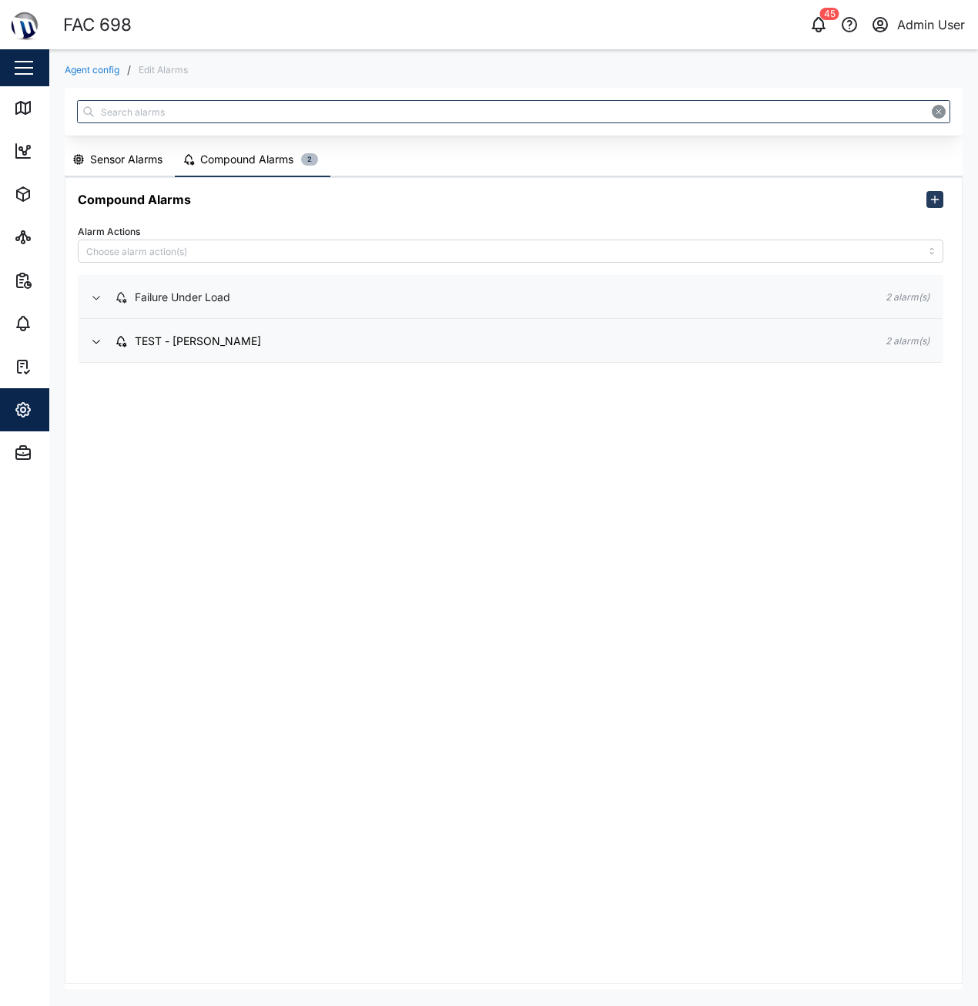
click at [101, 298] on icon "button" at bounding box center [96, 297] width 12 height 12
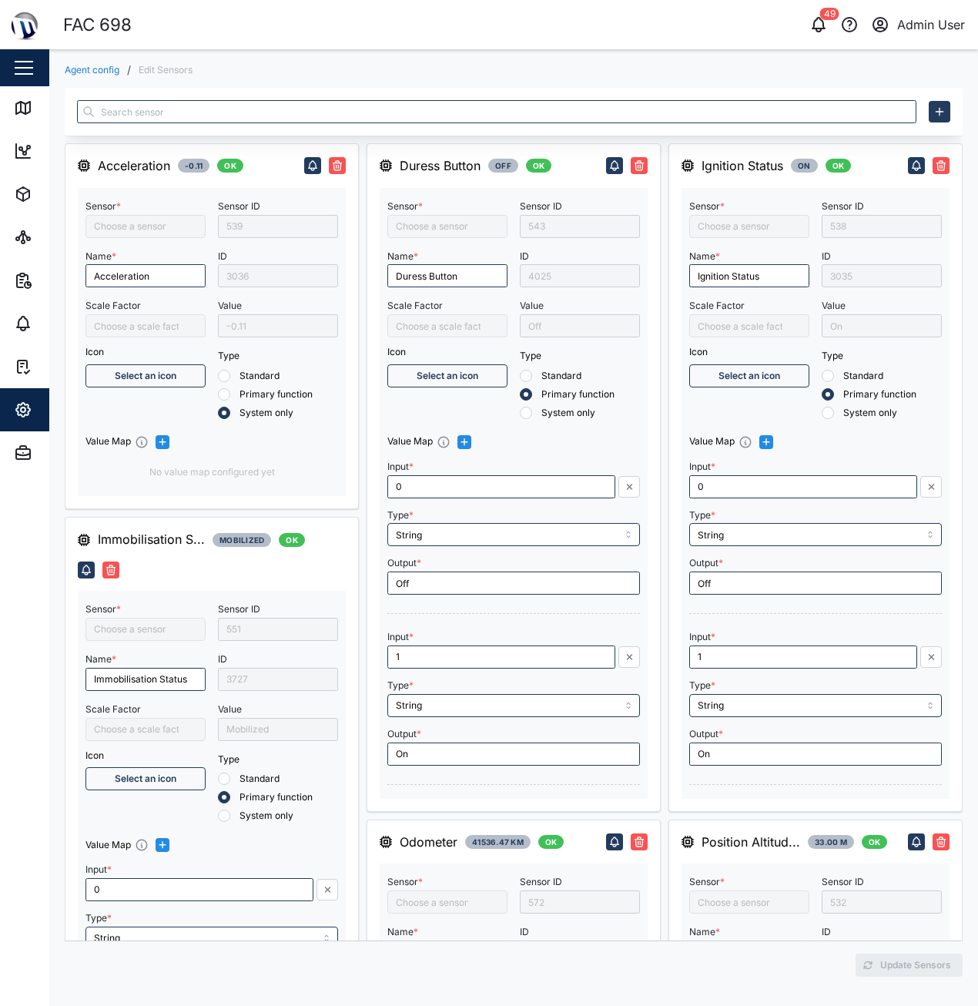
type input "X Acceleration"
type input "Digital Output 2"
type input "Position Speed"
type input "Z Acceleration"
type input "Battery Voltage"
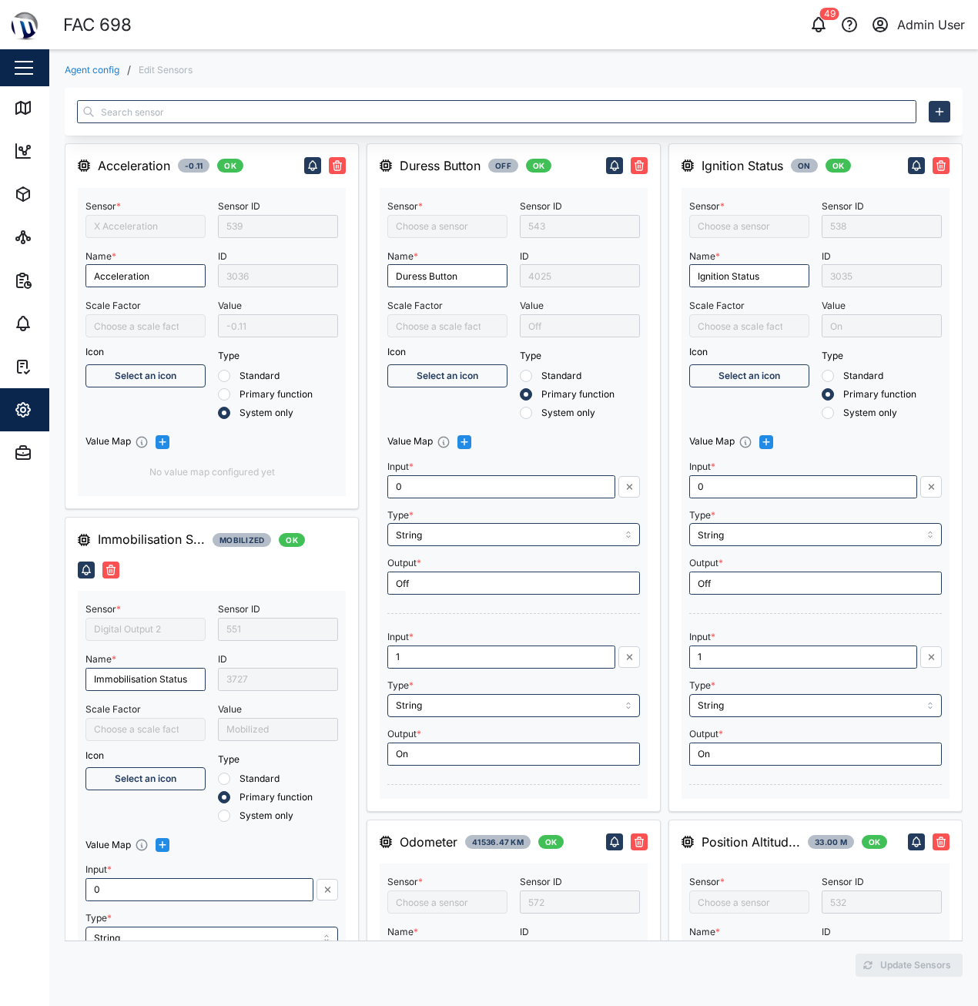
type input "Position Direction"
type input "Duress Button"
type input "Engine Ignition Status"
type input "Position Altitude"
type input "Position Satellites"
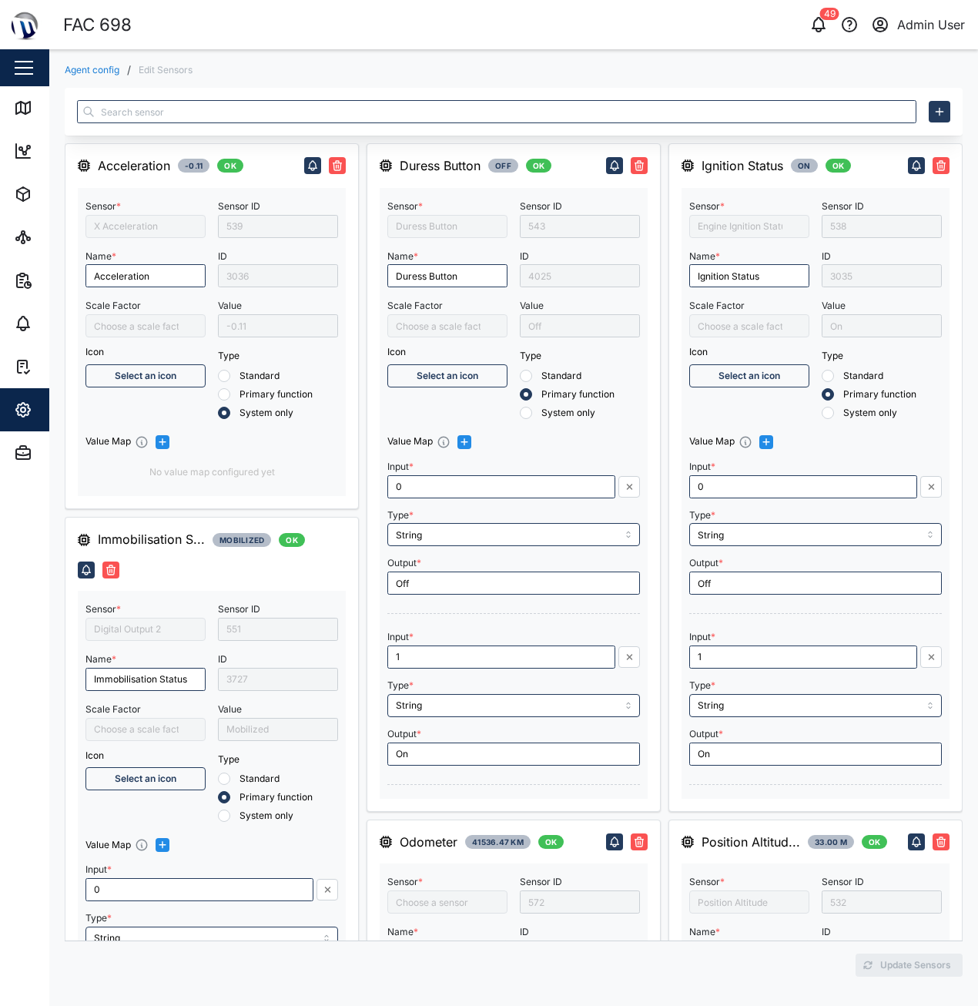
type input "Vehicle Mileage"
type input "Y Acceleration"
type input "Ext Power Source Voltage"
type input "Position Hdop"
